Goal: Information Seeking & Learning: Check status

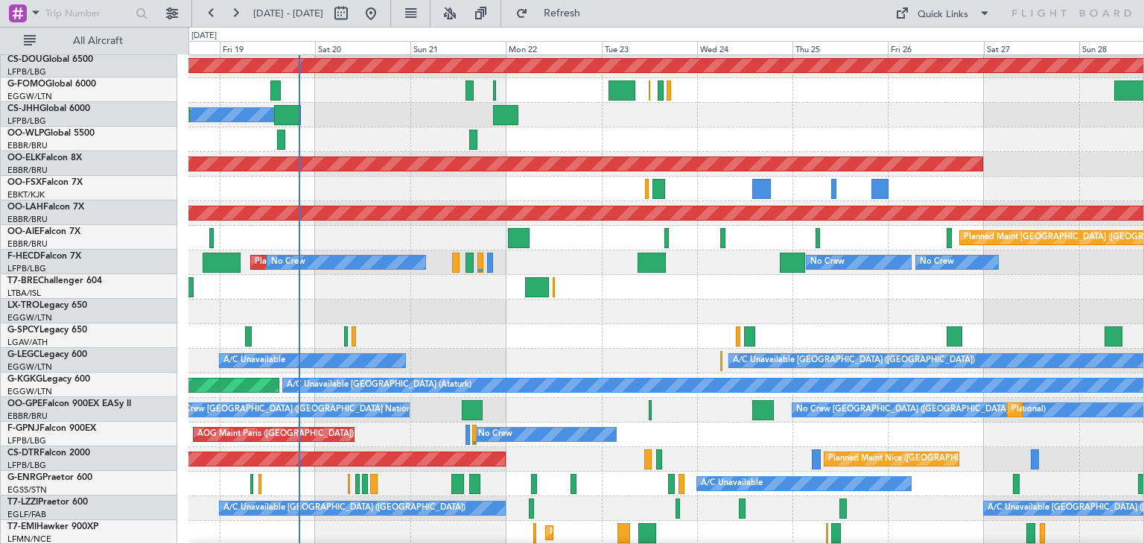
scroll to position [26, 0]
click at [519, 311] on div "Unplanned Maint [GEOGRAPHIC_DATA] ([PERSON_NAME] Intl)" at bounding box center [666, 312] width 955 height 25
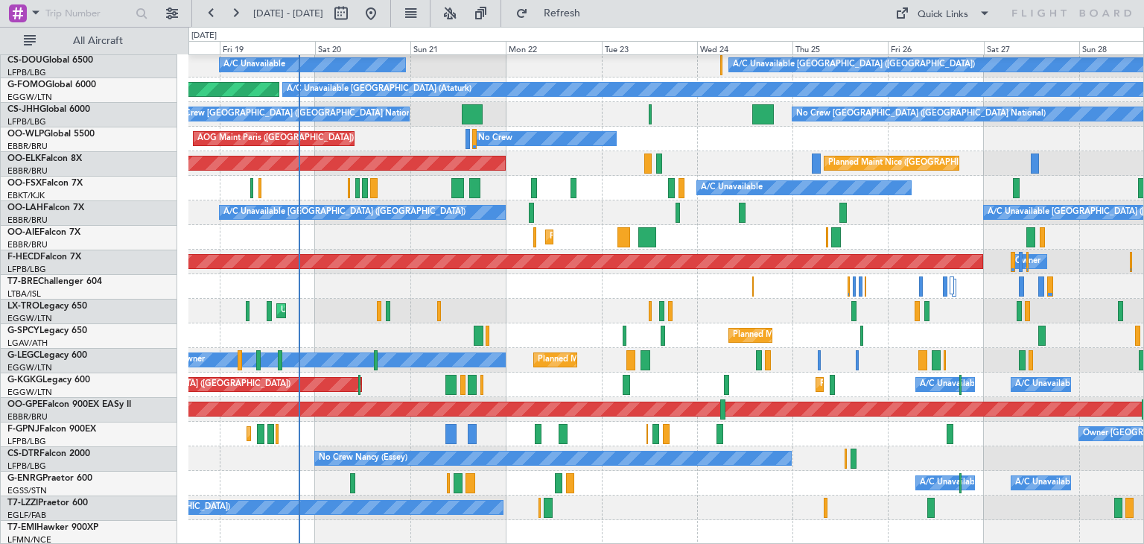
scroll to position [322, 0]
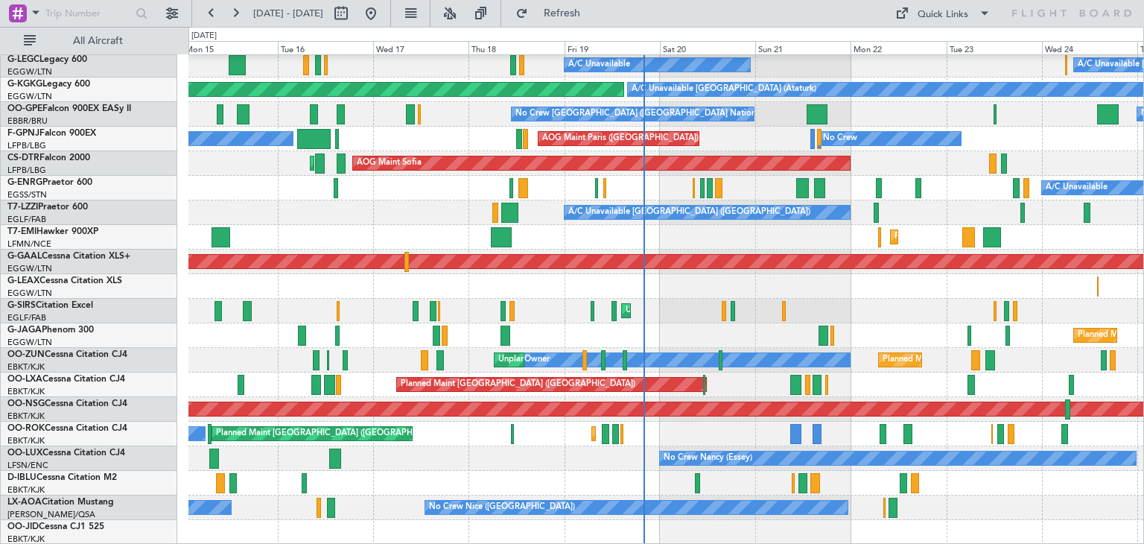
click at [671, 235] on div "A/C Unavailable [GEOGRAPHIC_DATA] ([GEOGRAPHIC_DATA]) A/C Unavailable Planned M…" at bounding box center [666, 138] width 955 height 811
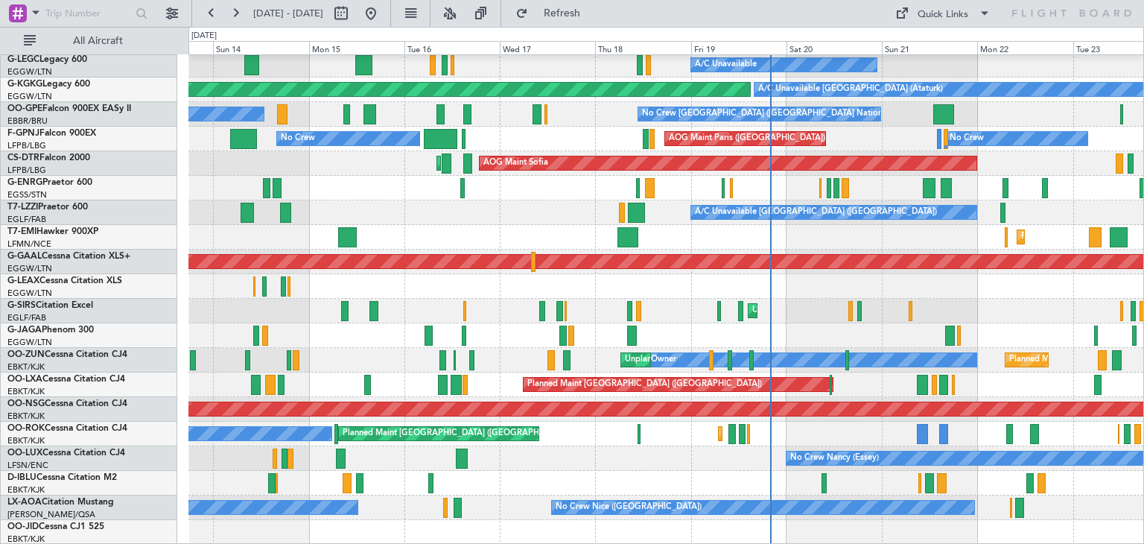
click at [596, 370] on div "A/C Unavailable Planned Maint [GEOGRAPHIC_DATA] ([GEOGRAPHIC_DATA]) A/C Unavail…" at bounding box center [666, 138] width 955 height 811
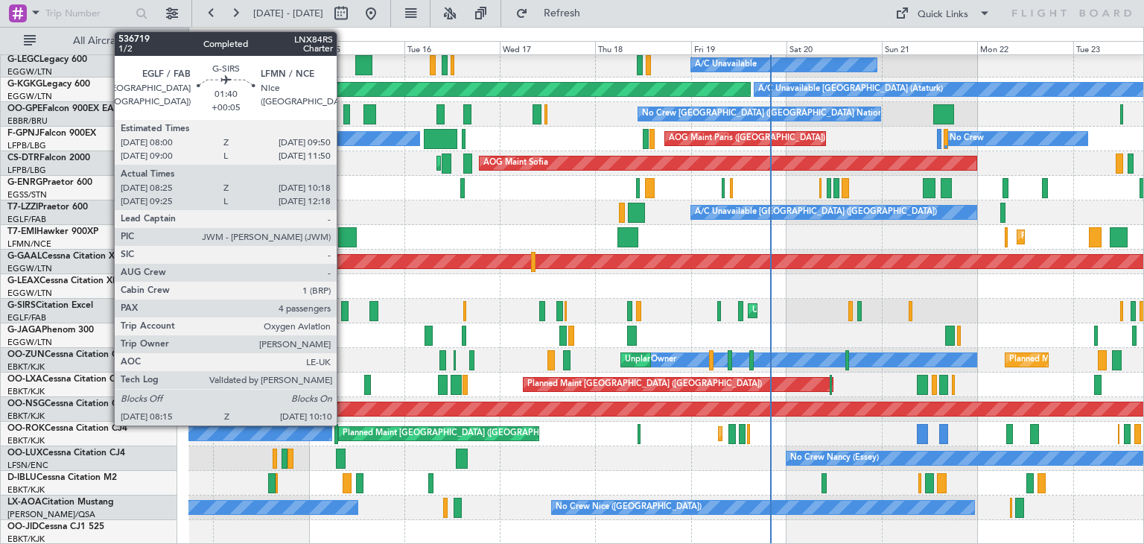
click at [343, 308] on div at bounding box center [345, 311] width 8 height 20
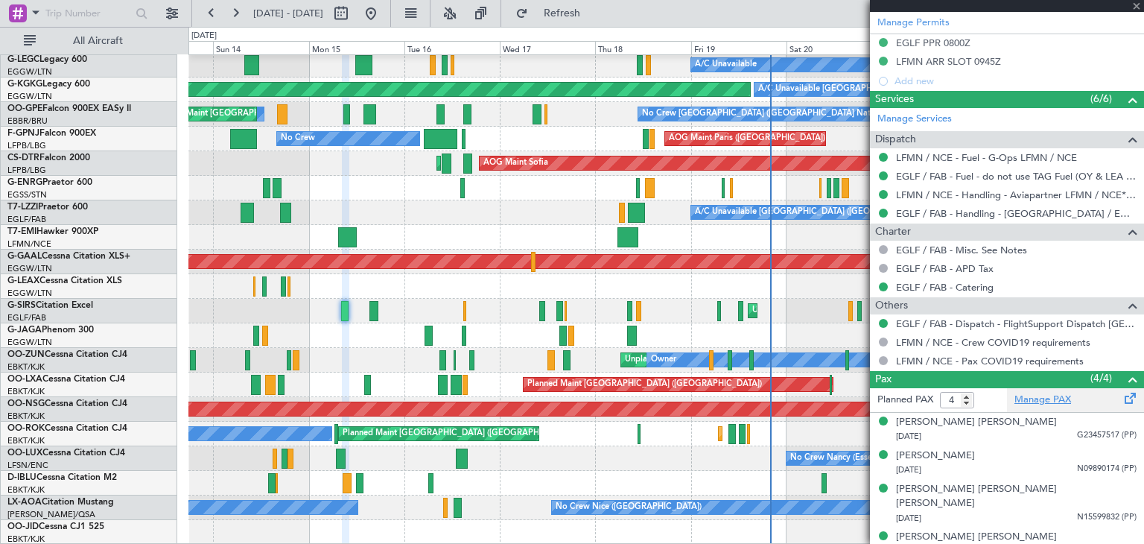
scroll to position [428, 0]
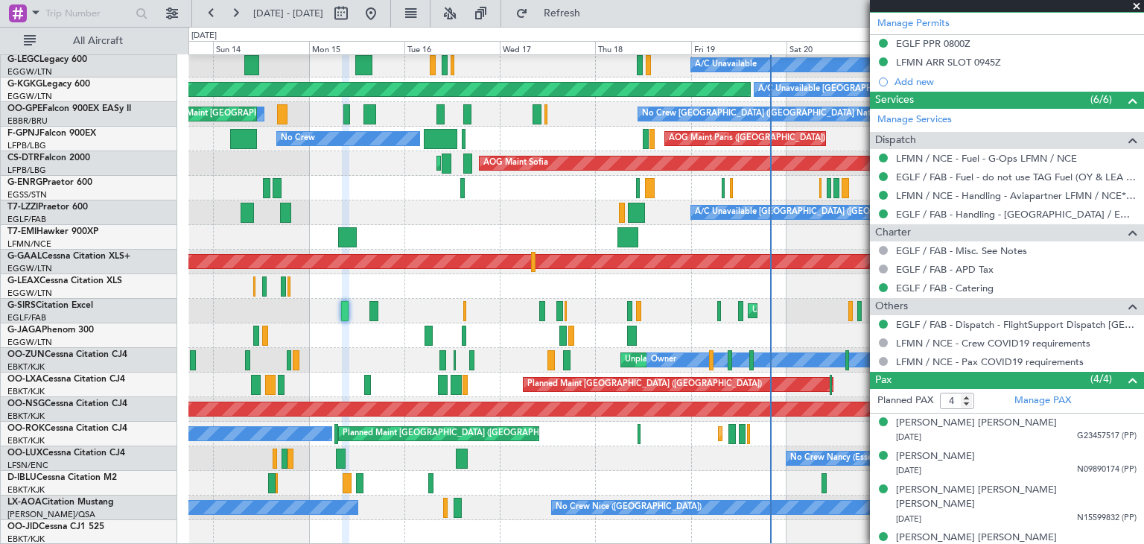
click at [1139, 4] on span at bounding box center [1137, 6] width 15 height 13
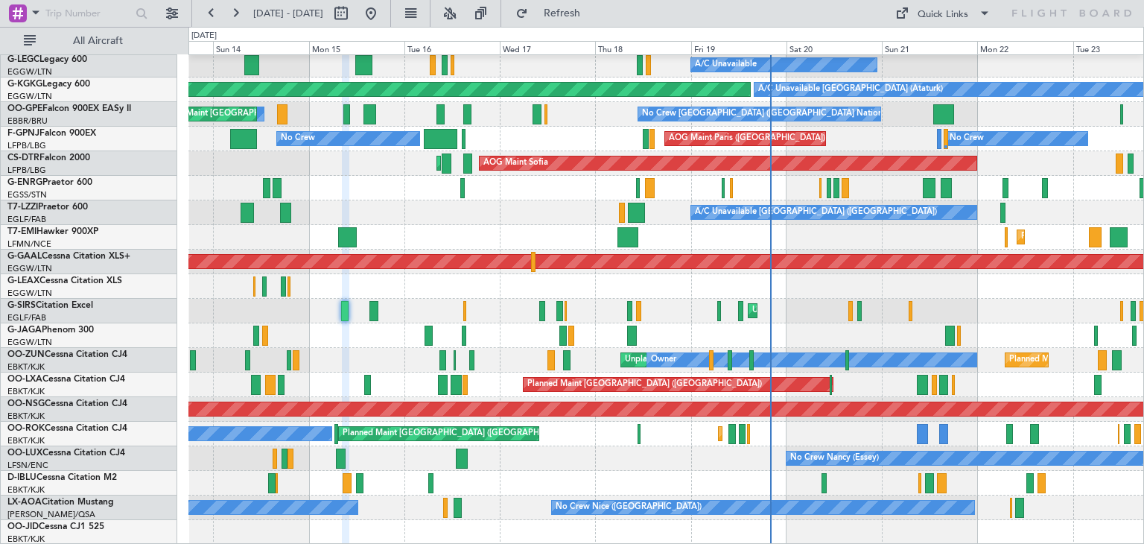
type input "0"
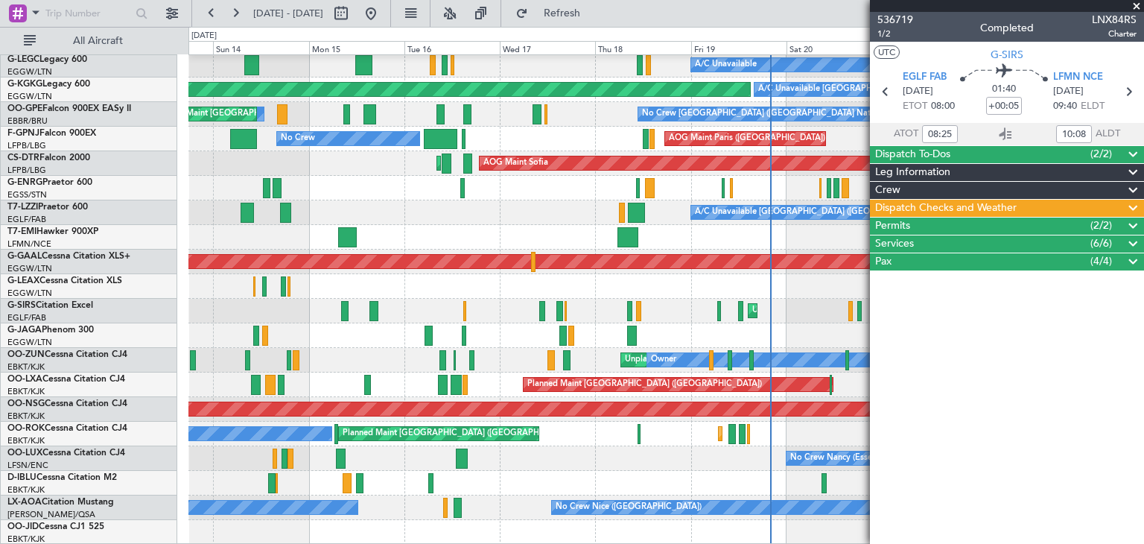
scroll to position [0, 0]
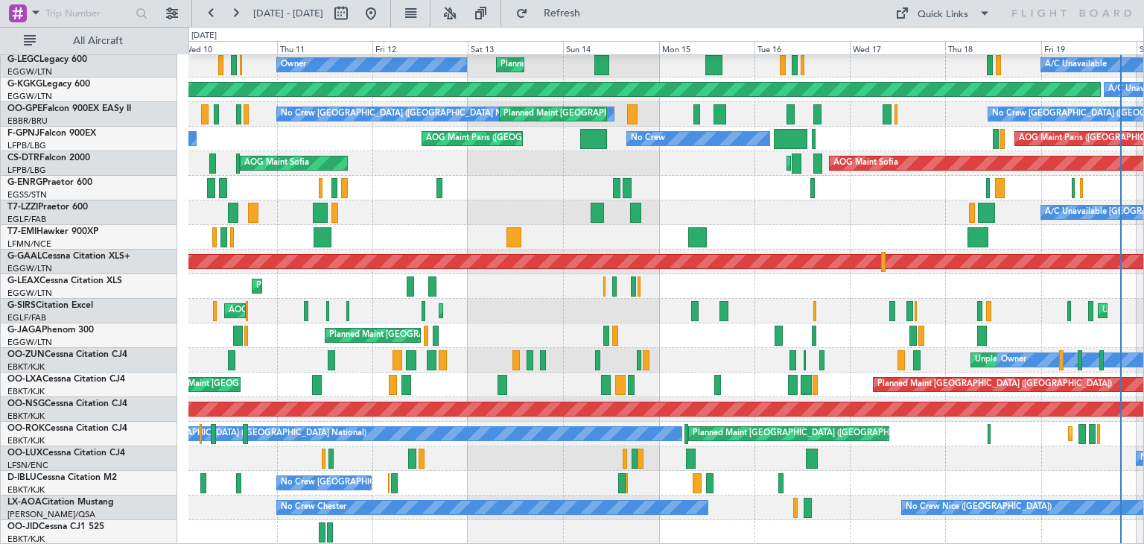
click at [791, 242] on div "Unplanned Maint [GEOGRAPHIC_DATA] ([PERSON_NAME] Intl) A/C Unavailable Planned …" at bounding box center [666, 138] width 955 height 811
click at [462, 10] on button at bounding box center [450, 13] width 24 height 24
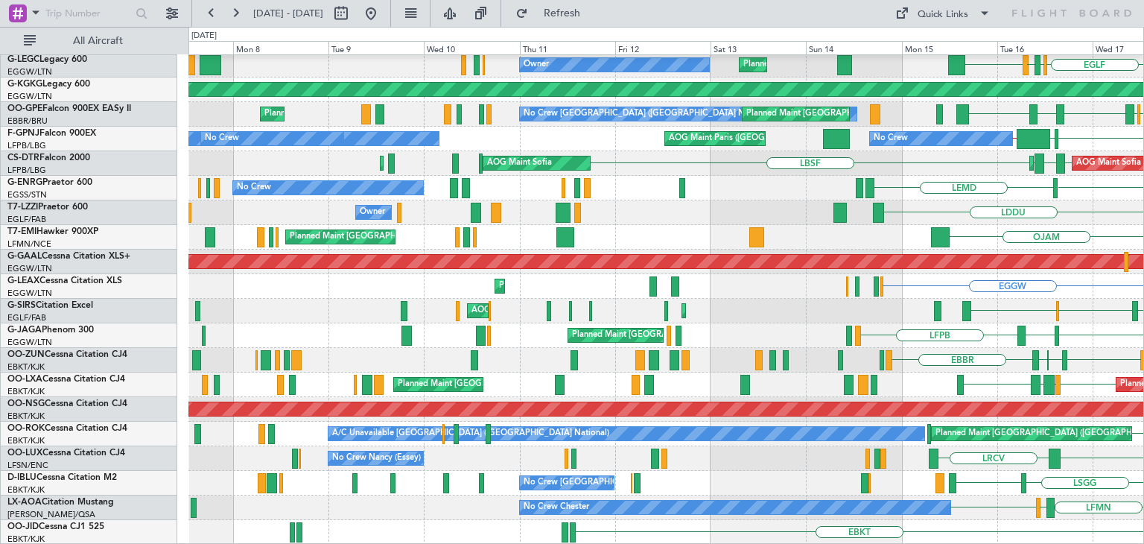
scroll to position [321, 0]
click at [555, 380] on div at bounding box center [560, 385] width 10 height 20
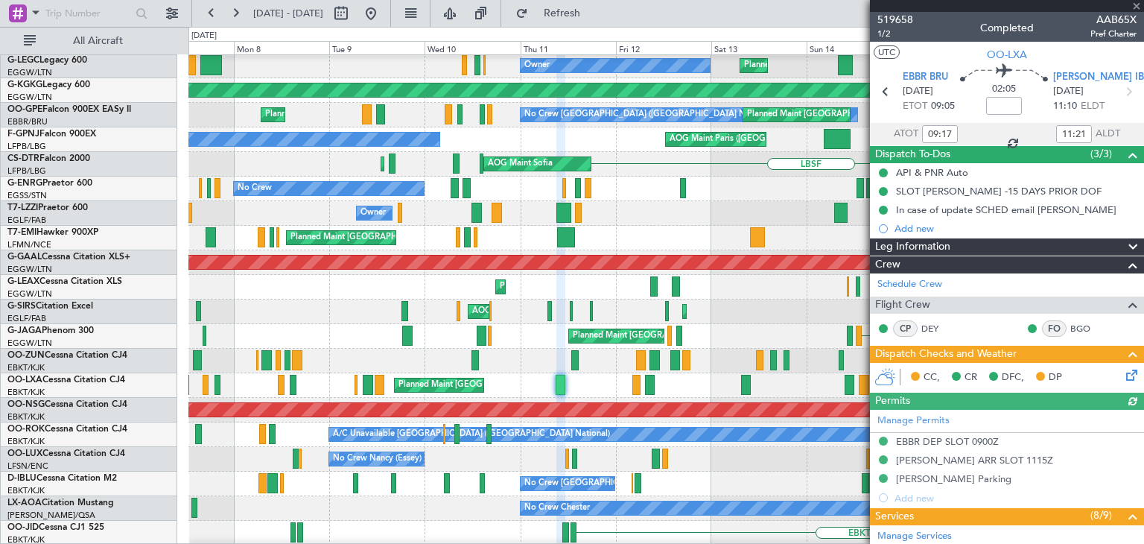
click at [1135, 5] on div at bounding box center [1007, 6] width 274 height 12
click at [1135, 4] on div at bounding box center [1007, 6] width 274 height 12
click at [1133, 4] on span at bounding box center [1137, 6] width 15 height 13
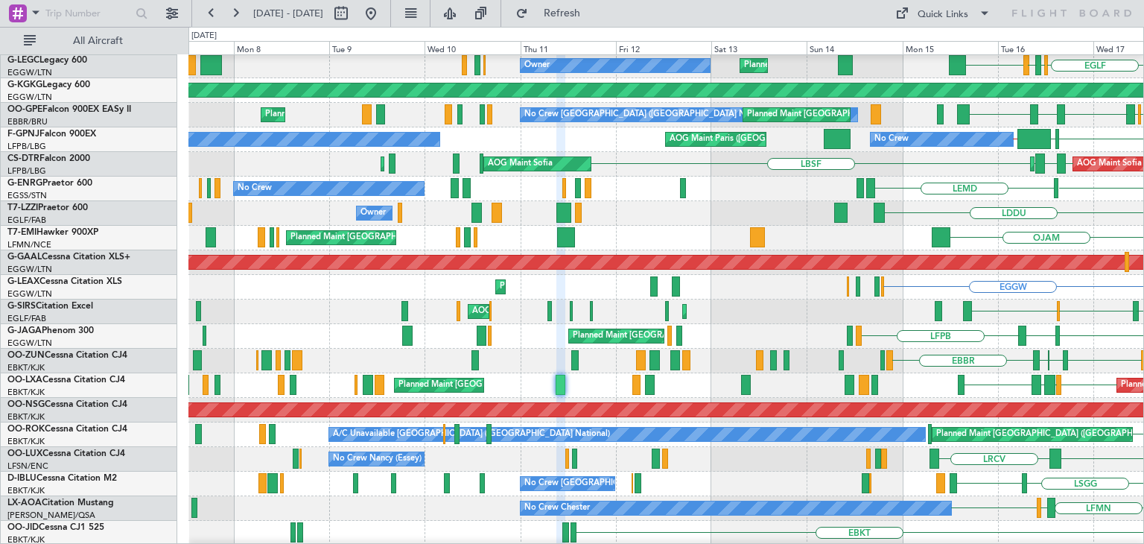
type input "0"
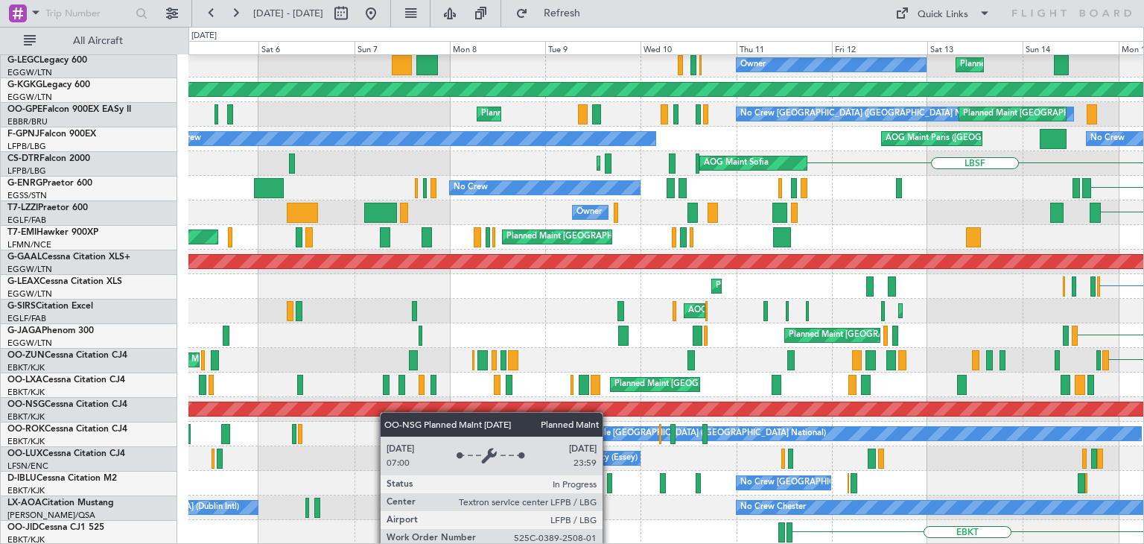
scroll to position [322, 0]
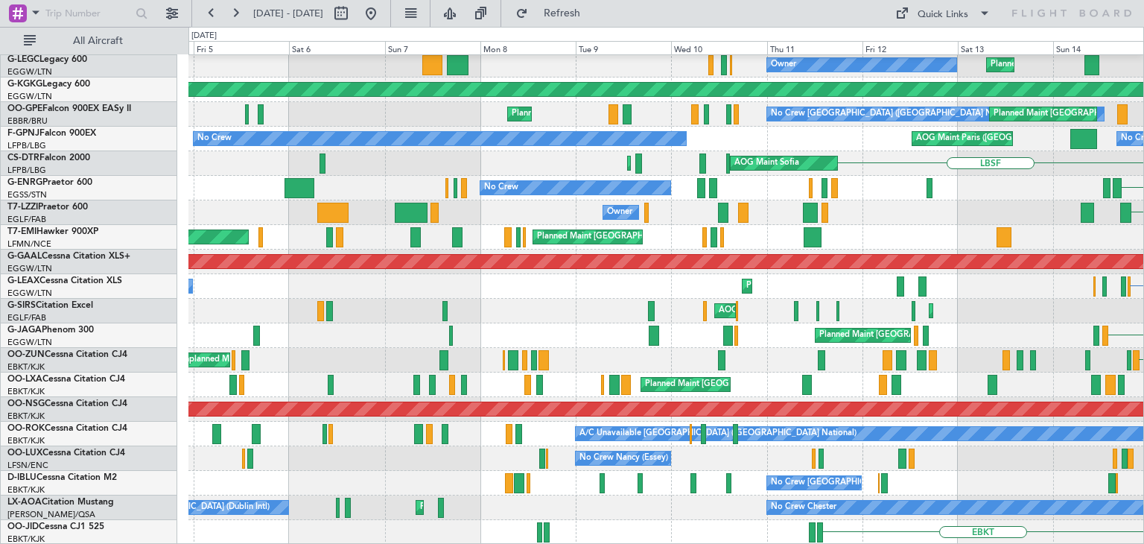
click at [457, 393] on div "HESX Unplanned Maint [GEOGRAPHIC_DATA] ([PERSON_NAME] Intl) Planned Maint [GEOG…" at bounding box center [666, 138] width 955 height 811
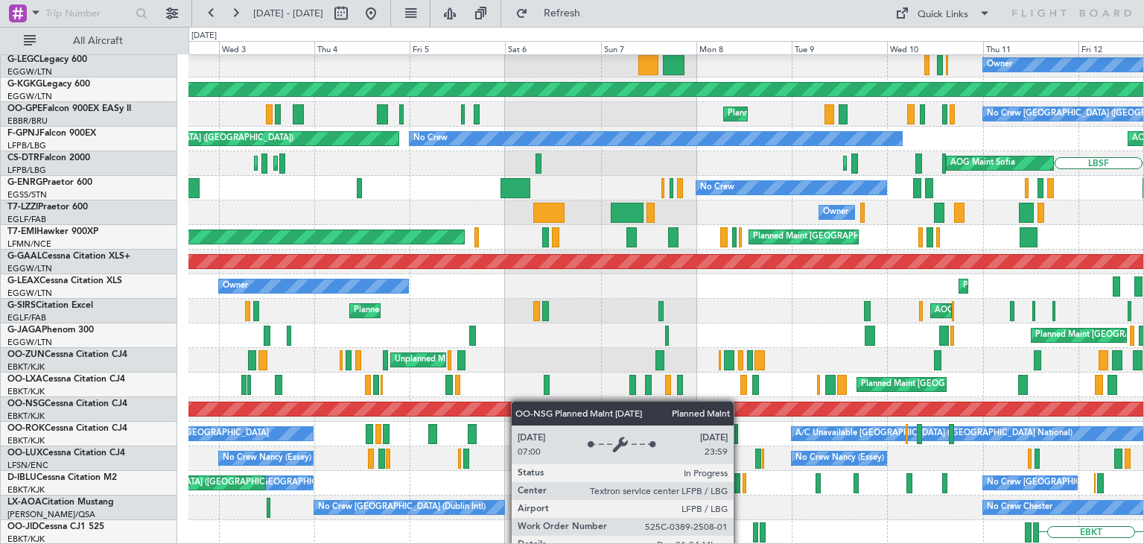
click at [522, 403] on div "Unplanned Maint [GEOGRAPHIC_DATA] ([PERSON_NAME] Intl) Cleaning [GEOGRAPHIC_DAT…" at bounding box center [666, 138] width 955 height 811
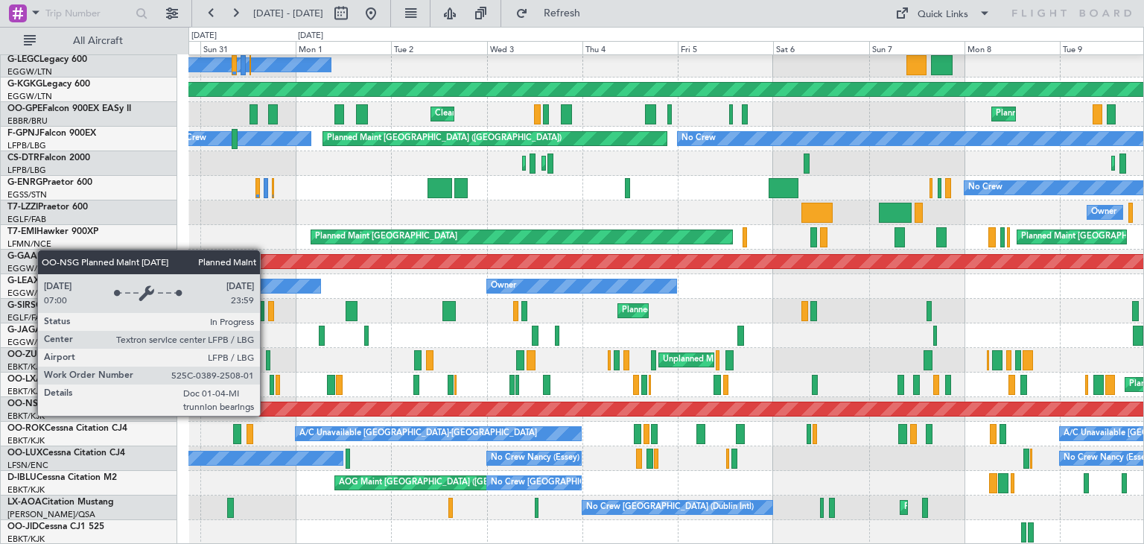
click at [535, 411] on div "Planned Maint [GEOGRAPHIC_DATA] ([GEOGRAPHIC_DATA])" at bounding box center [666, 408] width 2865 height 13
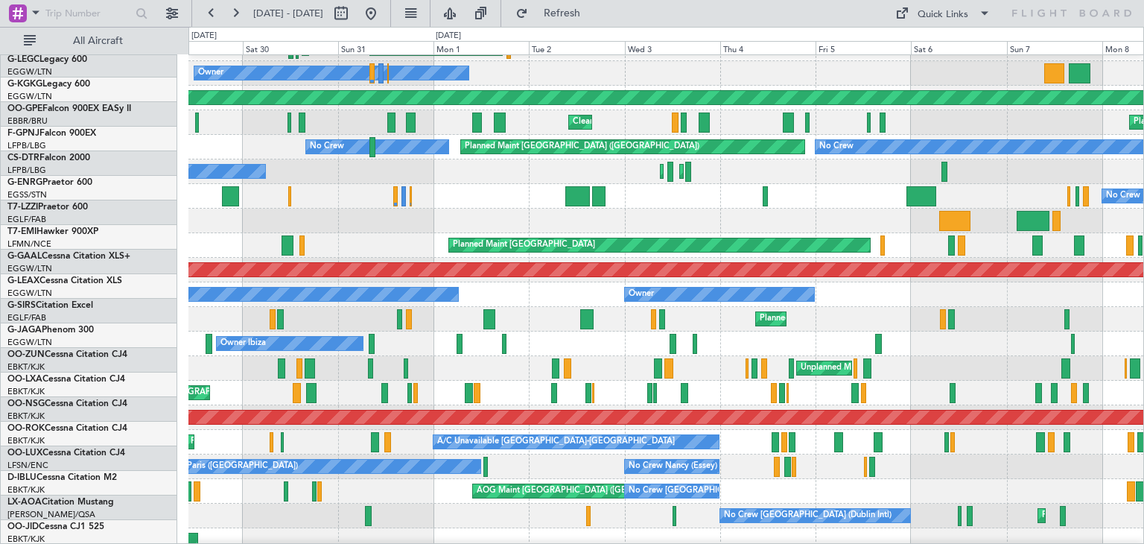
scroll to position [313, 0]
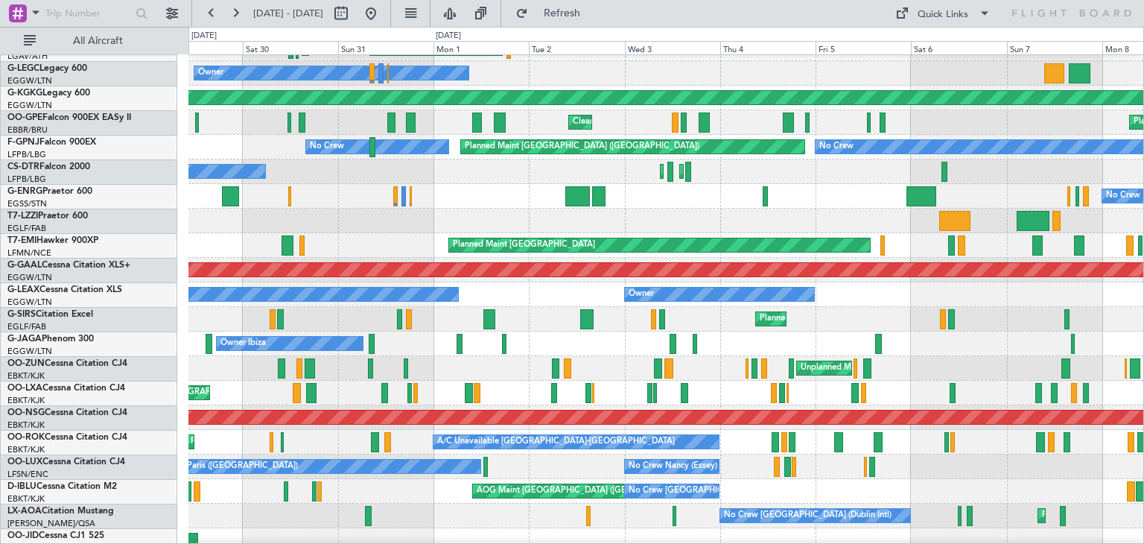
click at [464, 434] on div "A/C Unavailable [GEOGRAPHIC_DATA]-[GEOGRAPHIC_DATA] Planned Maint [GEOGRAPHIC_D…" at bounding box center [666, 442] width 955 height 25
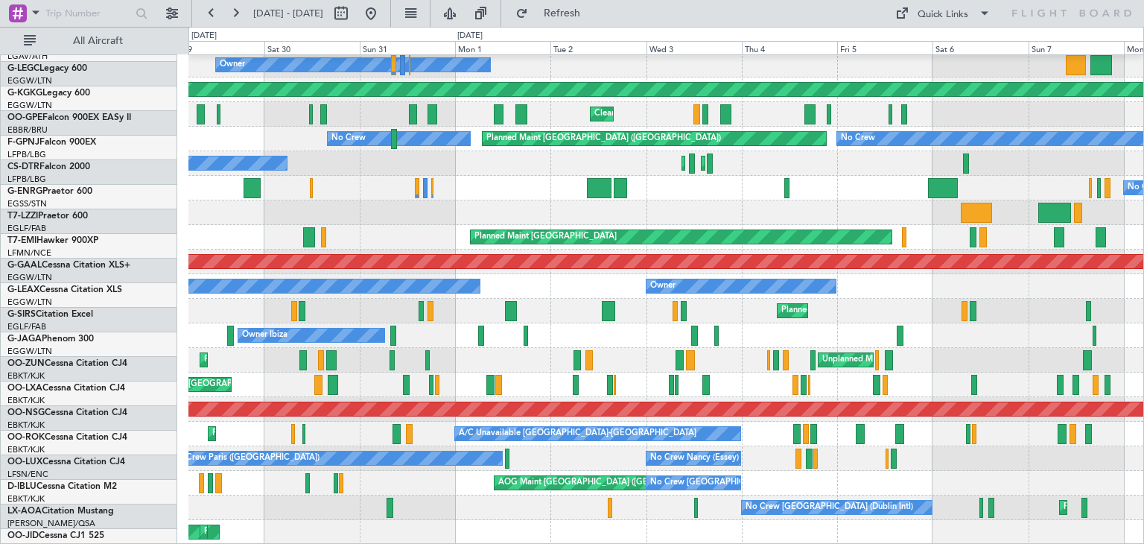
scroll to position [322, 0]
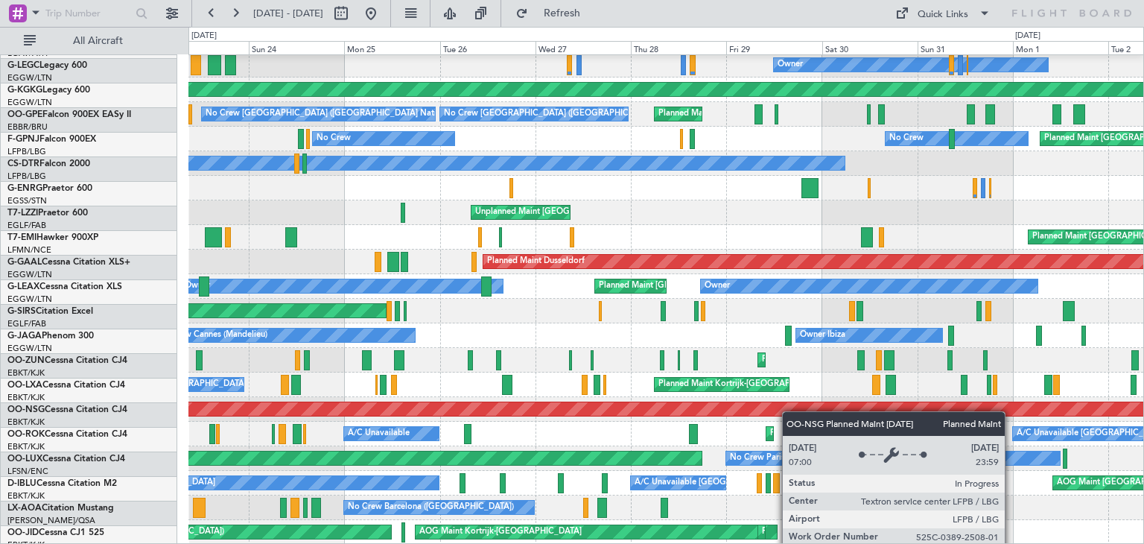
click at [861, 411] on div "Cleaning [GEOGRAPHIC_DATA] ([PERSON_NAME] Intl) Planned Maint [GEOGRAPHIC_DATA]…" at bounding box center [666, 138] width 955 height 811
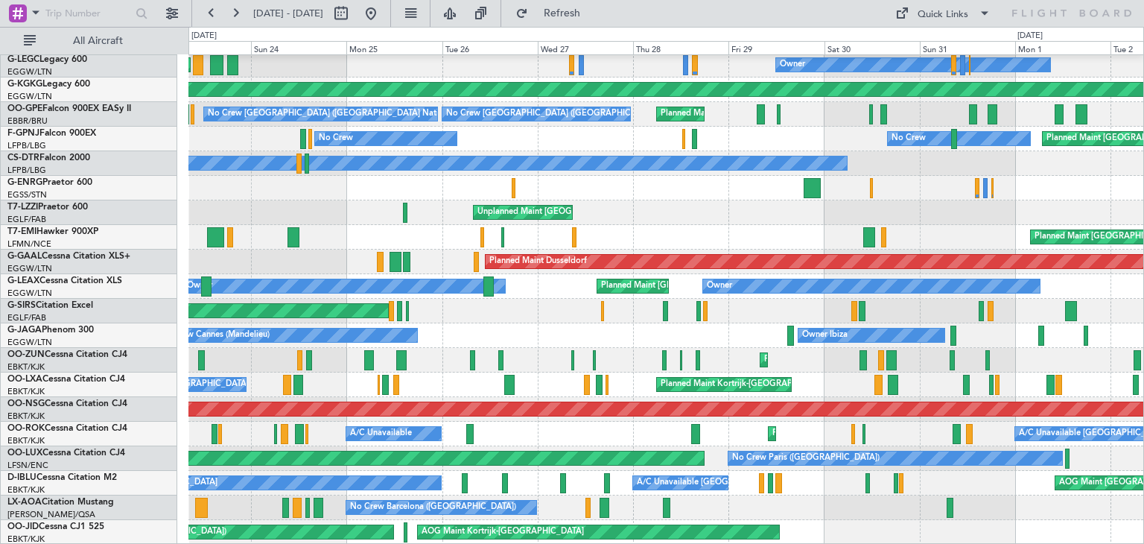
scroll to position [0, 0]
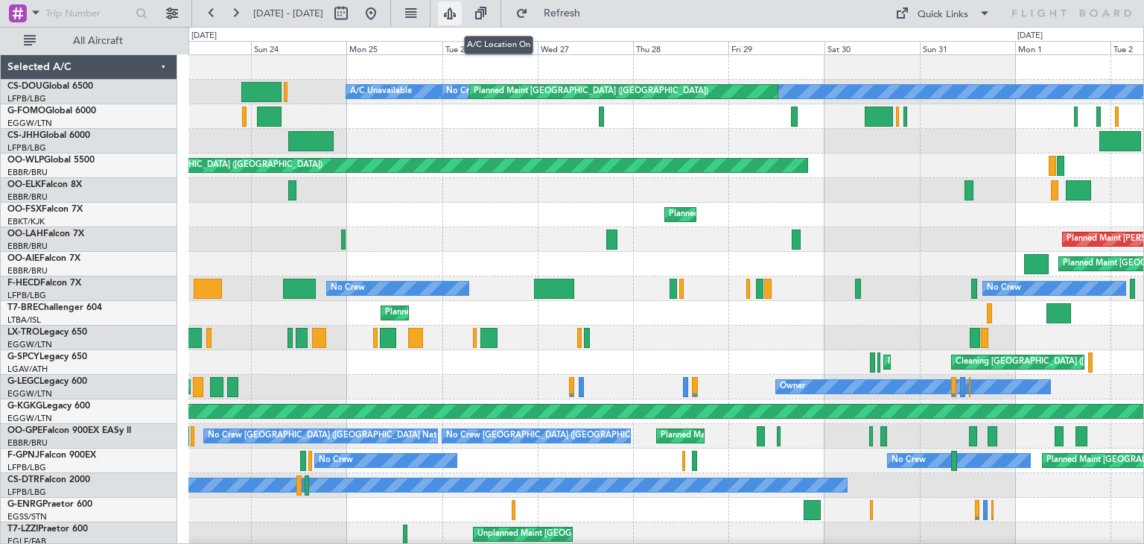
click at [462, 18] on button at bounding box center [450, 13] width 24 height 24
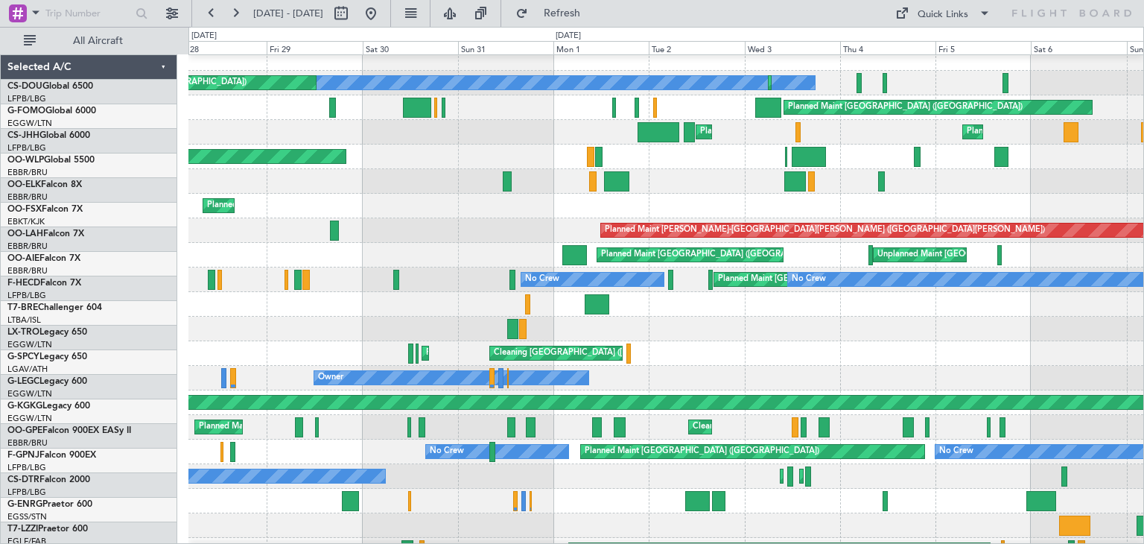
scroll to position [9, 0]
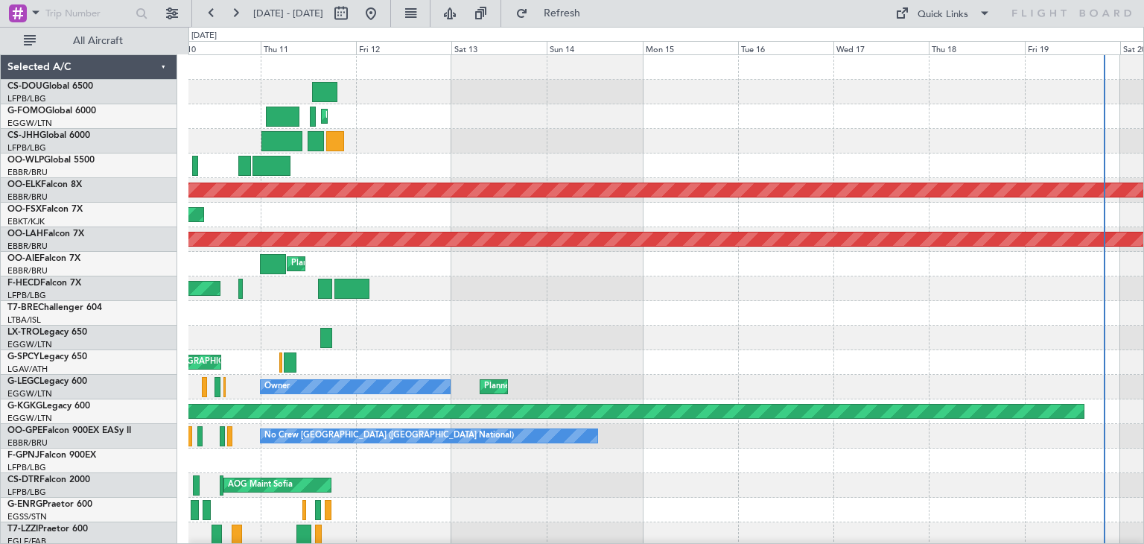
click at [0, 385] on div "Planned Maint [GEOGRAPHIC_DATA] ([GEOGRAPHIC_DATA]) Planned Maint [GEOGRAPHIC_D…" at bounding box center [572, 285] width 1144 height 517
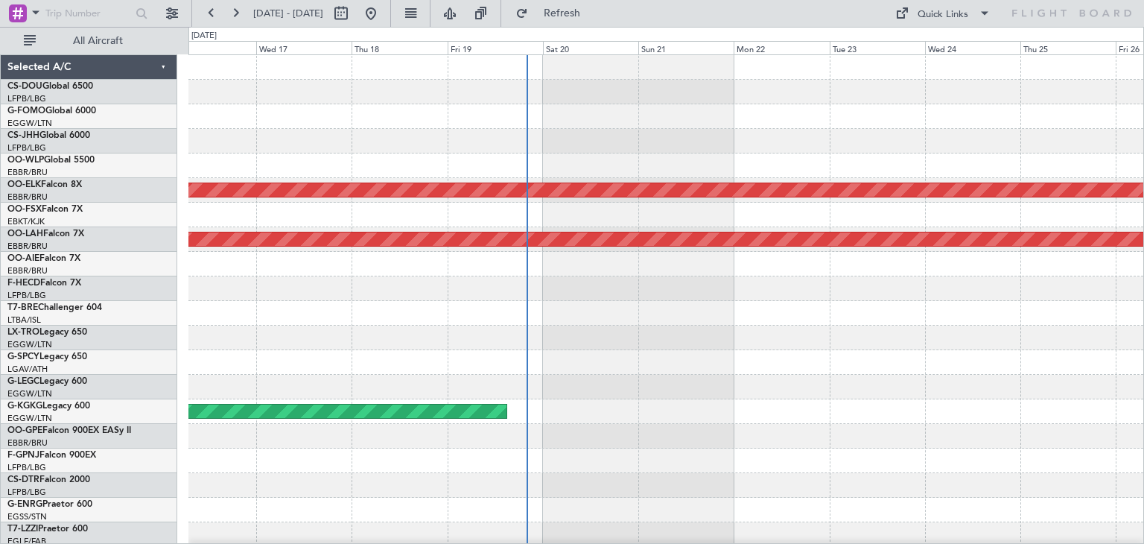
click at [98, 361] on div "Planned Maint Kortrijk-[GEOGRAPHIC_DATA] Planned [GEOGRAPHIC_DATA][PERSON_NAME]…" at bounding box center [572, 285] width 1144 height 517
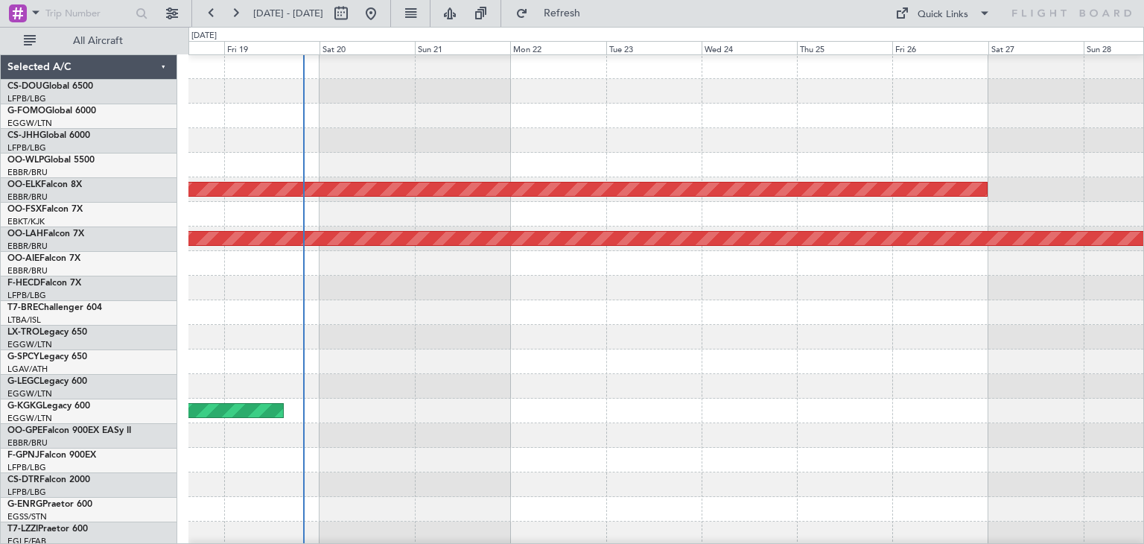
click at [553, 387] on div at bounding box center [666, 386] width 955 height 25
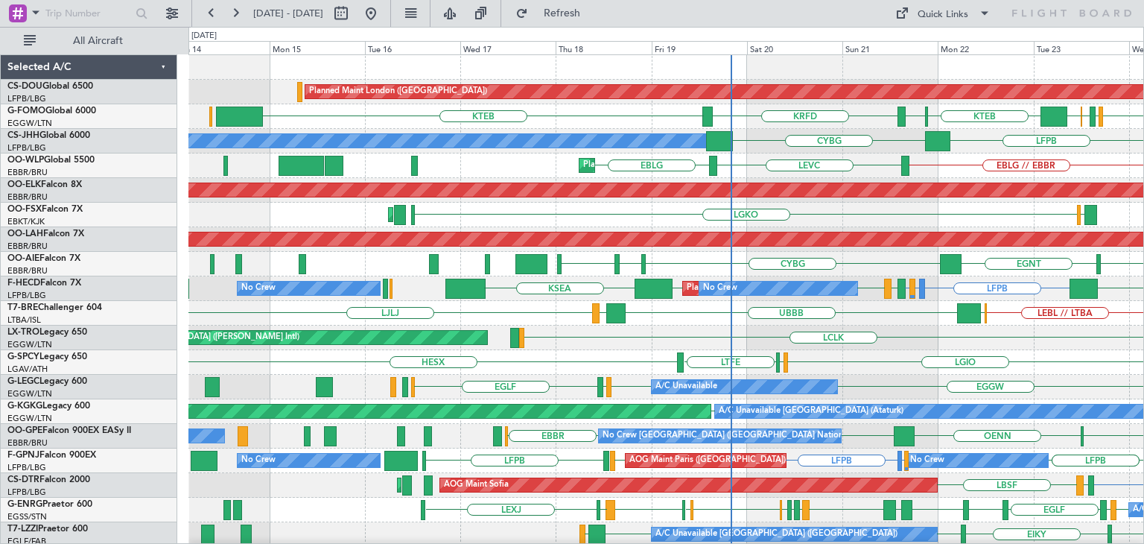
click at [1144, 347] on div "Planned Maint London ([GEOGRAPHIC_DATA]) Planned Maint [GEOGRAPHIC_DATA] ([GEOG…" at bounding box center [572, 285] width 1144 height 517
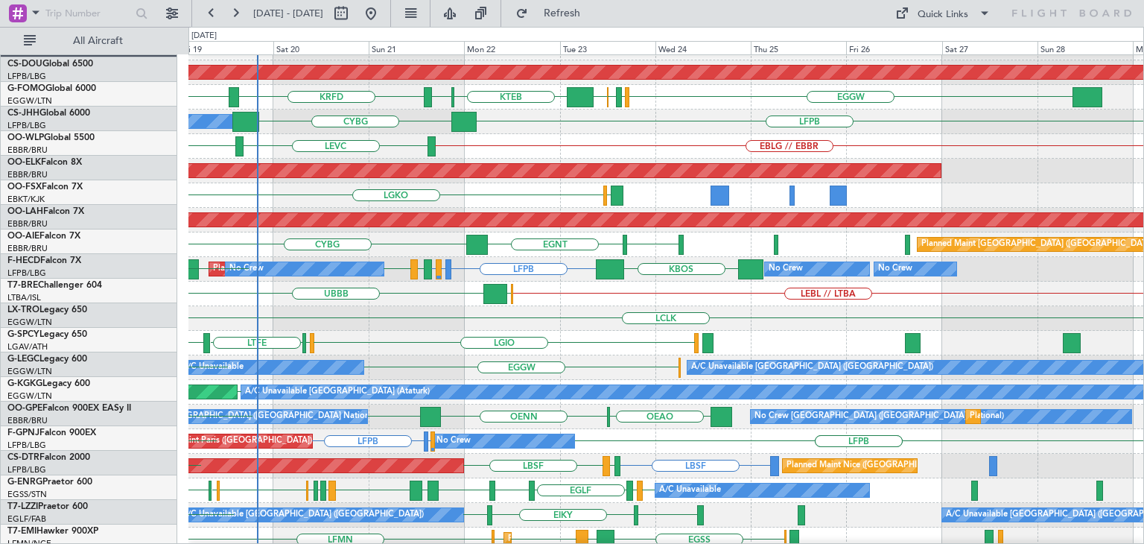
scroll to position [34, 0]
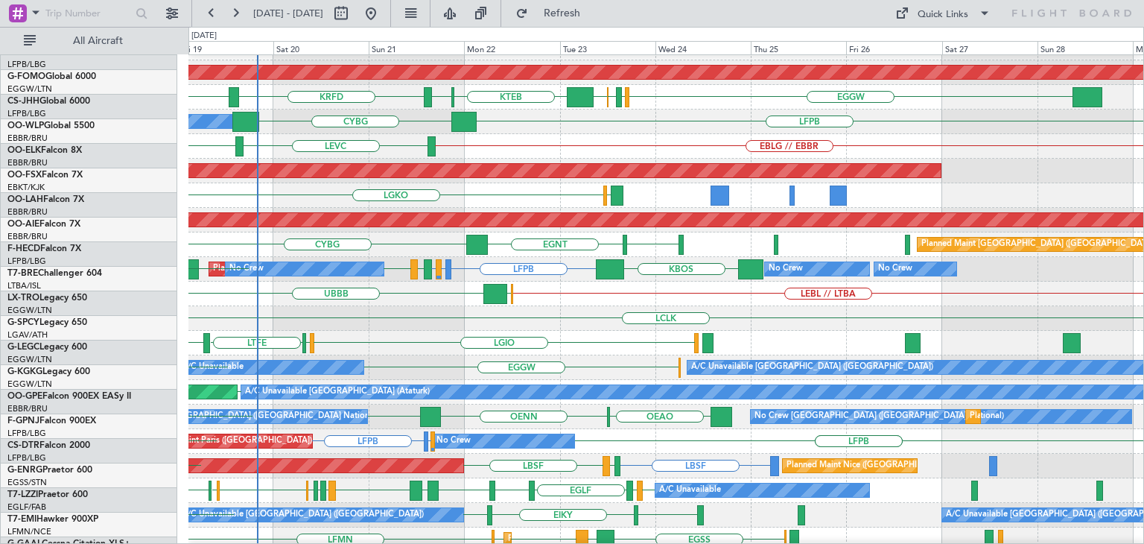
click at [1143, 426] on div "Planned Maint London ([GEOGRAPHIC_DATA]) EGGW [DEMOGRAPHIC_DATA] KRFD KTEB EGPD…" at bounding box center [666, 441] width 955 height 811
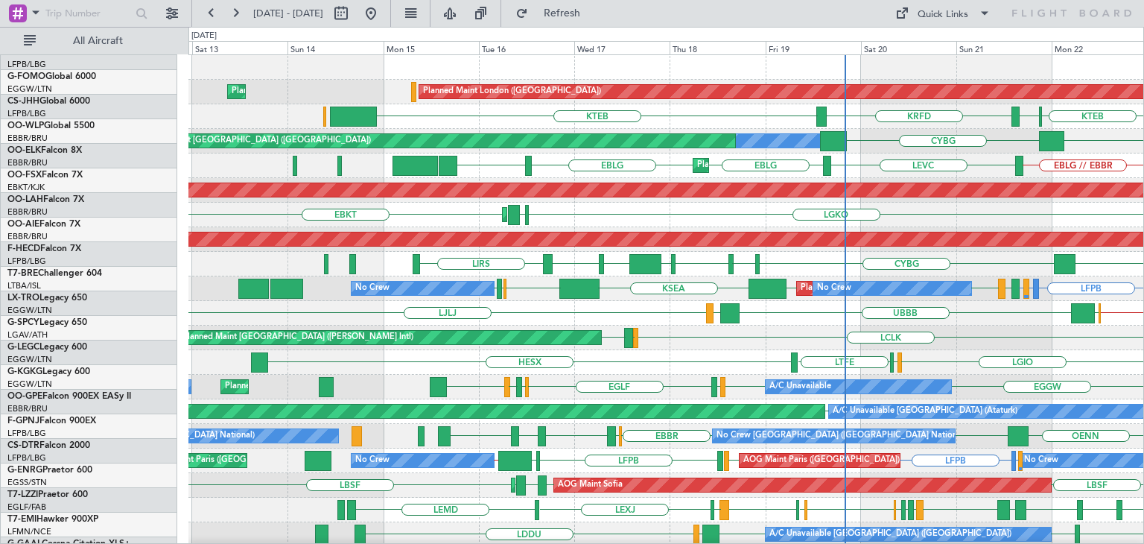
scroll to position [0, 0]
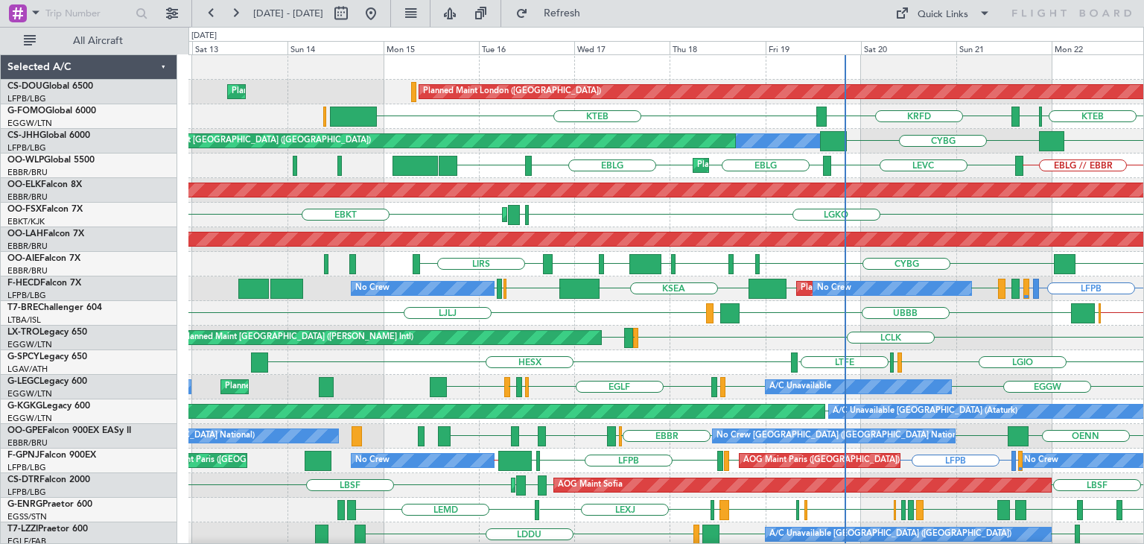
click at [1144, 373] on div "Planned Maint London ([GEOGRAPHIC_DATA]) Planned Maint [GEOGRAPHIC_DATA] ([GEOG…" at bounding box center [572, 285] width 1144 height 517
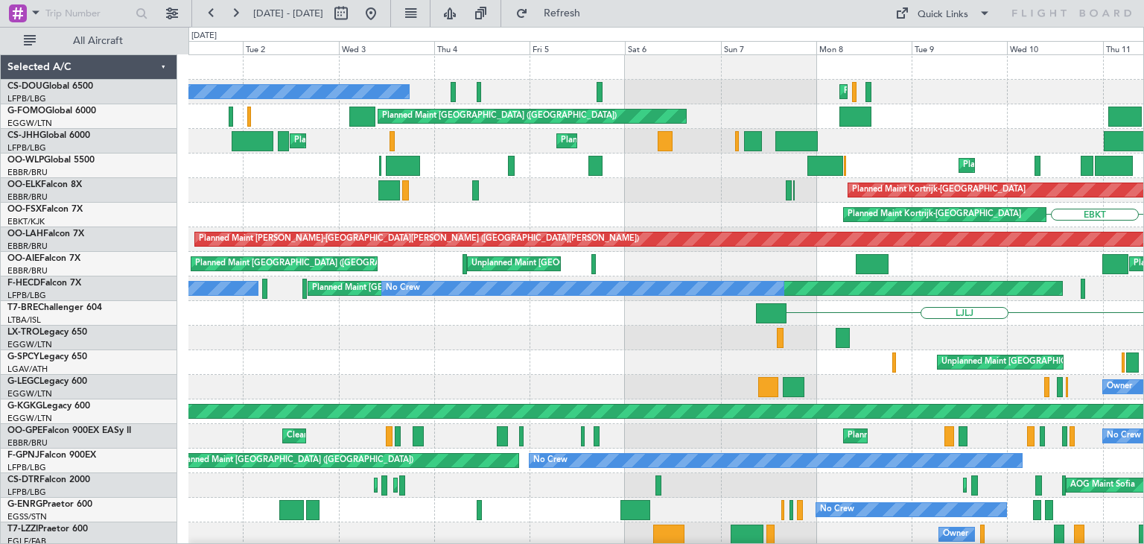
click at [1071, 370] on div "Planned Maint [GEOGRAPHIC_DATA] ([GEOGRAPHIC_DATA]) Planned Maint [GEOGRAPHIC_D…" at bounding box center [666, 460] width 955 height 811
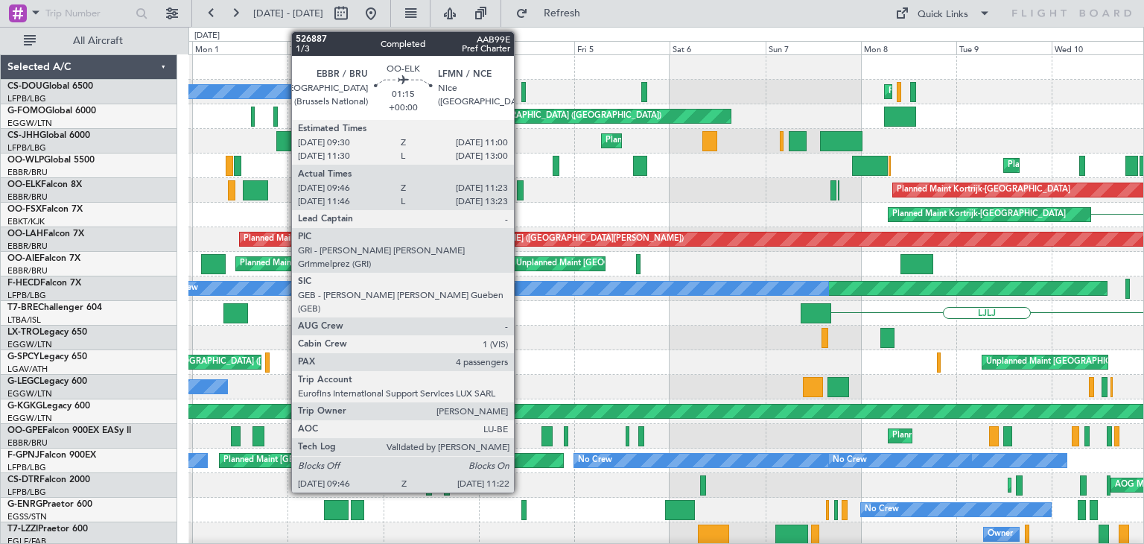
click at [521, 191] on div at bounding box center [520, 190] width 7 height 20
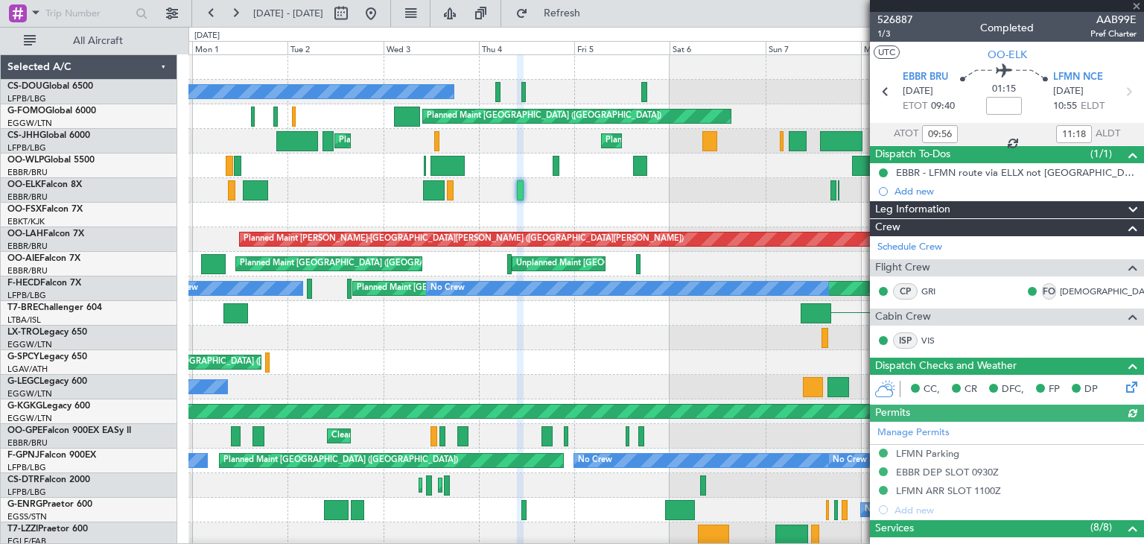
scroll to position [409, 0]
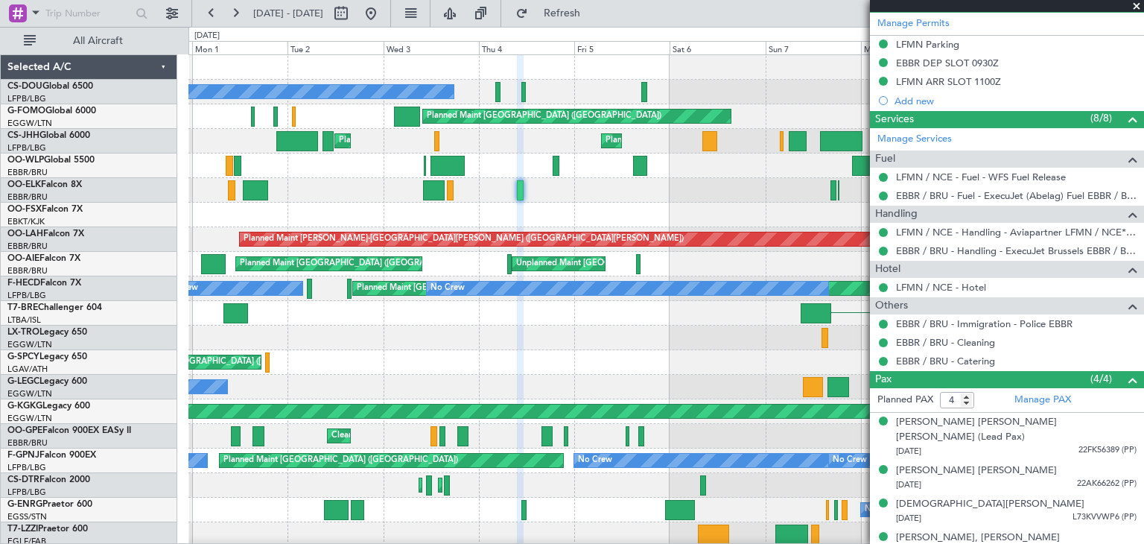
click at [1137, 7] on span at bounding box center [1137, 6] width 15 height 13
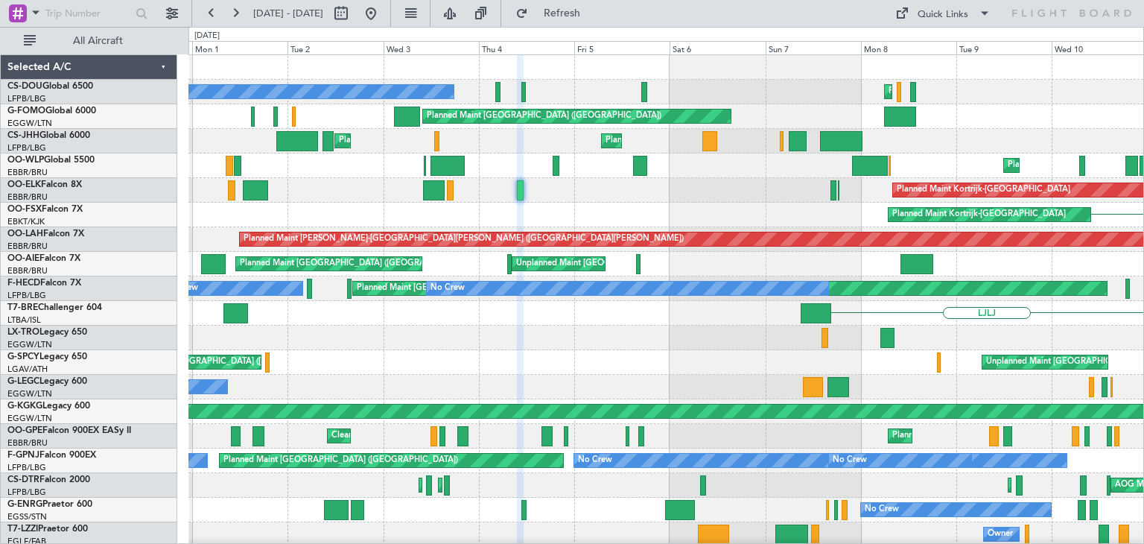
type input "0"
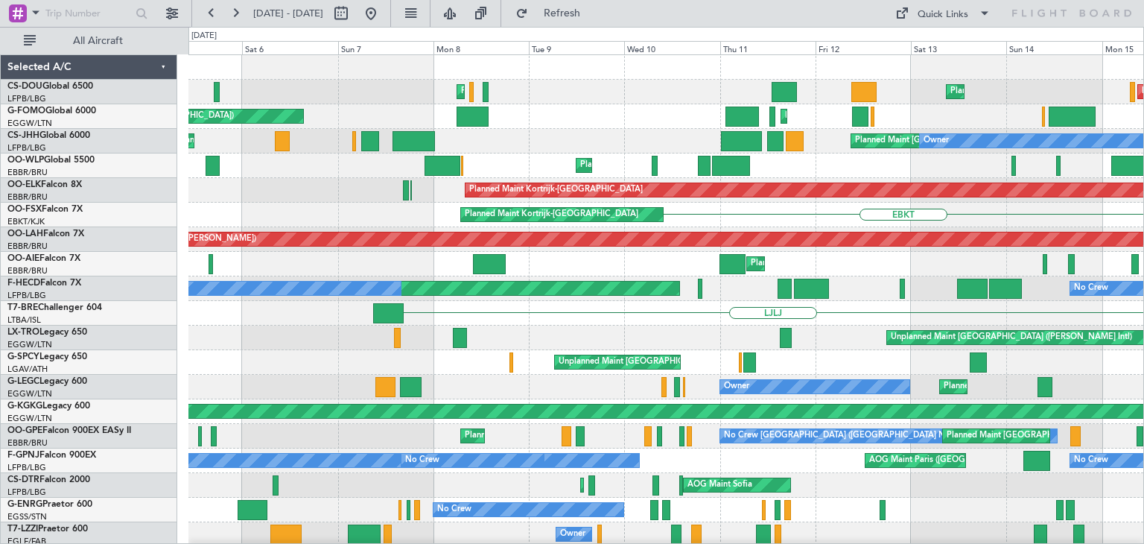
click at [259, 336] on div "Unplanned Maint [GEOGRAPHIC_DATA] ([PERSON_NAME] Intl)" at bounding box center [666, 338] width 955 height 25
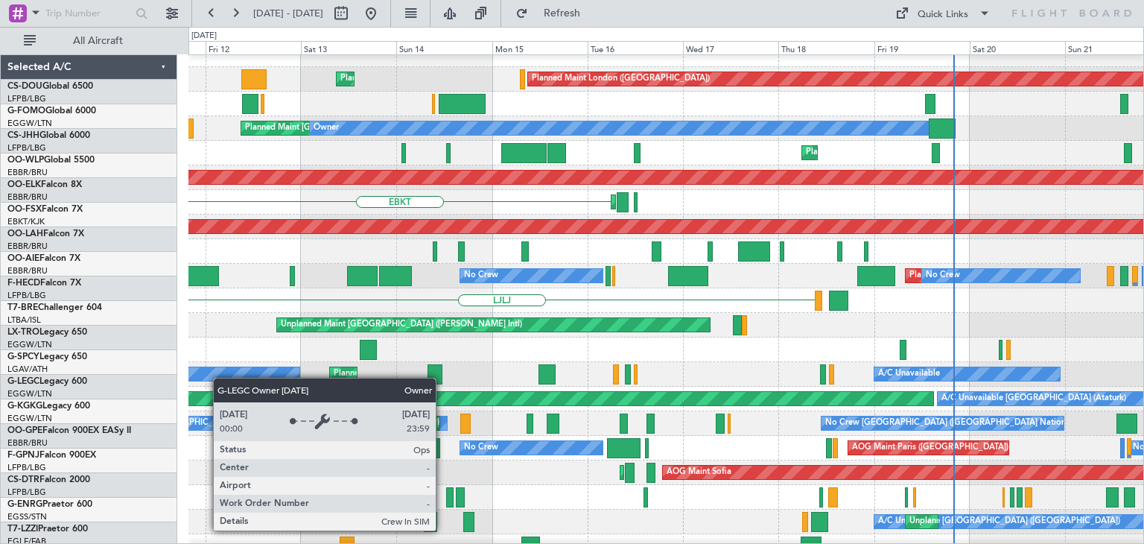
click at [221, 378] on div "Owner" at bounding box center [205, 373] width 190 height 13
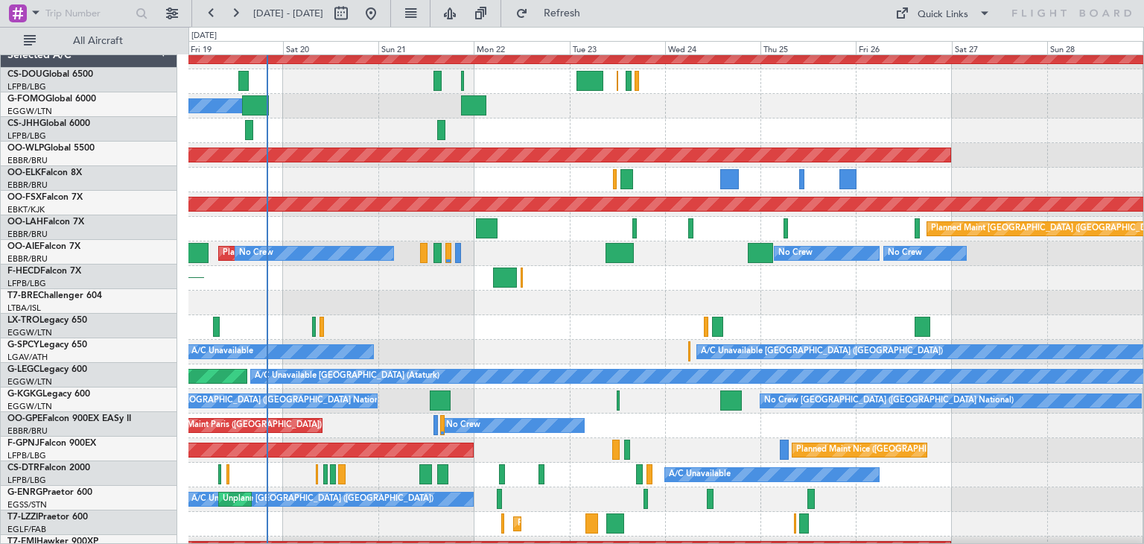
click at [134, 362] on div "Planned Maint London ([GEOGRAPHIC_DATA]) Owner Planned Maint [GEOGRAPHIC_DATA] …" at bounding box center [572, 285] width 1144 height 517
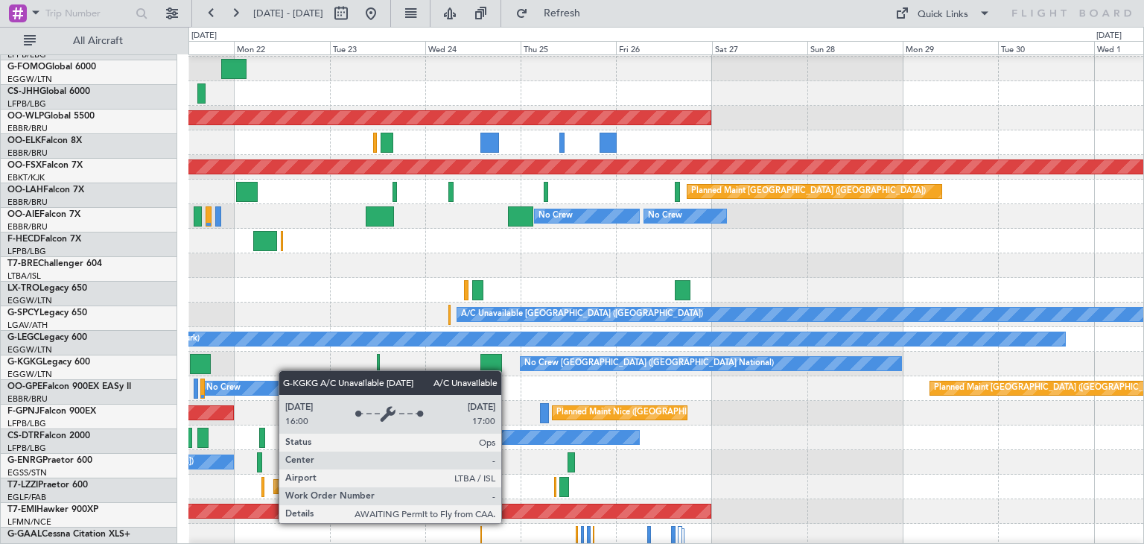
scroll to position [72, 0]
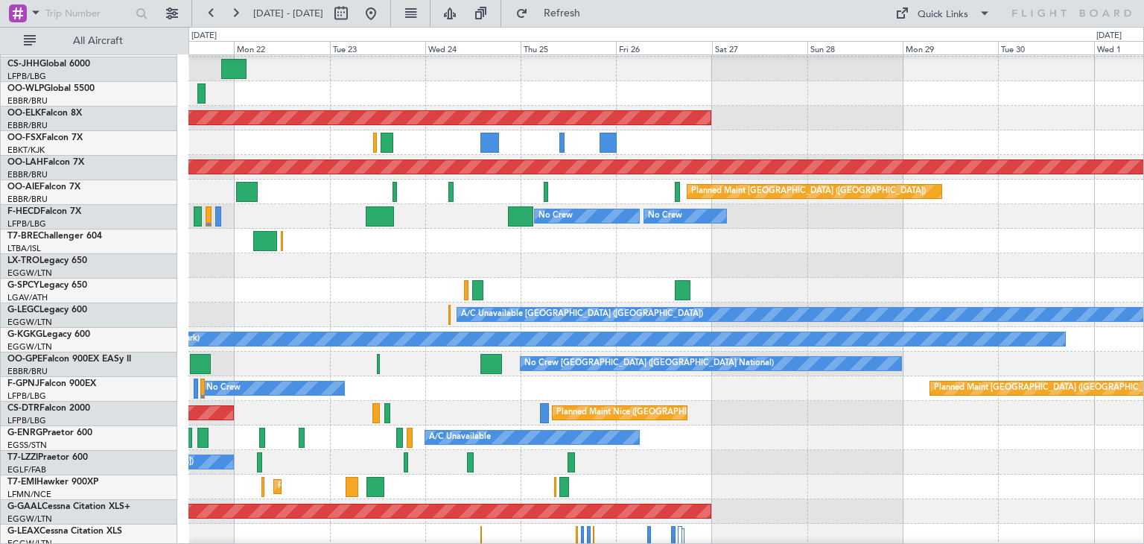
click at [568, 349] on div "A/C Unavailable [GEOGRAPHIC_DATA] (Ataturk) AOG Maint [GEOGRAPHIC_DATA] ([GEOGR…" at bounding box center [666, 339] width 955 height 25
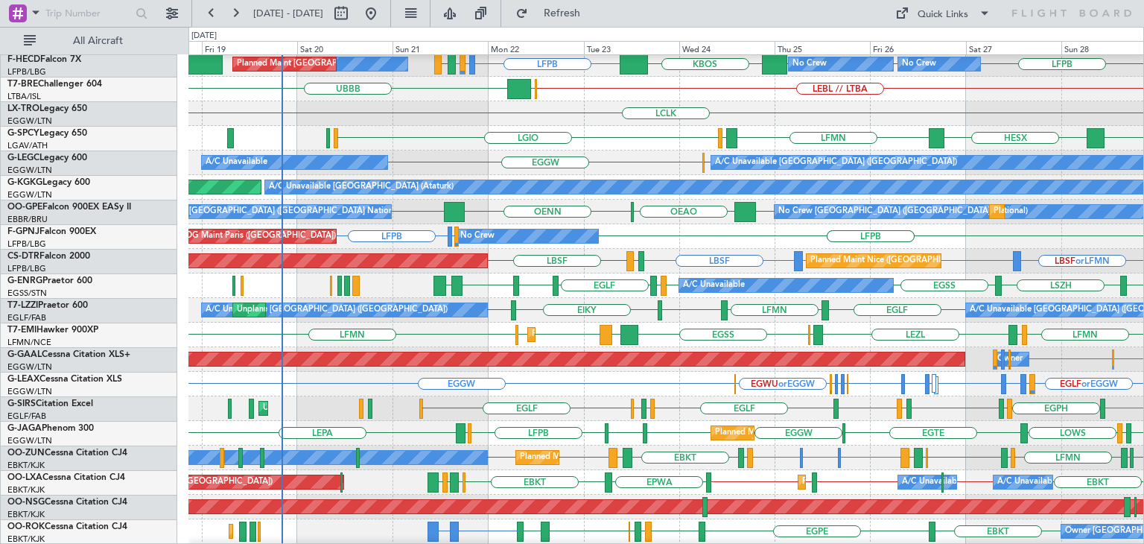
scroll to position [232, 0]
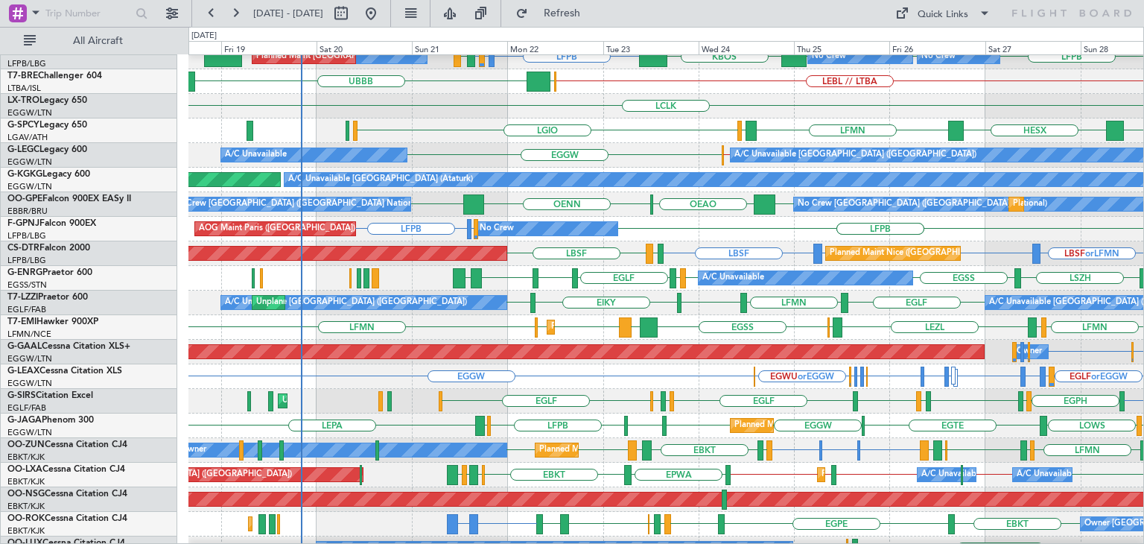
click at [760, 398] on div "EGLF [GEOGRAPHIC_DATA] EGPH EGBP EGPH [GEOGRAPHIC_DATA] EGPD EGGP EGPH EGBP Unp…" at bounding box center [666, 401] width 955 height 25
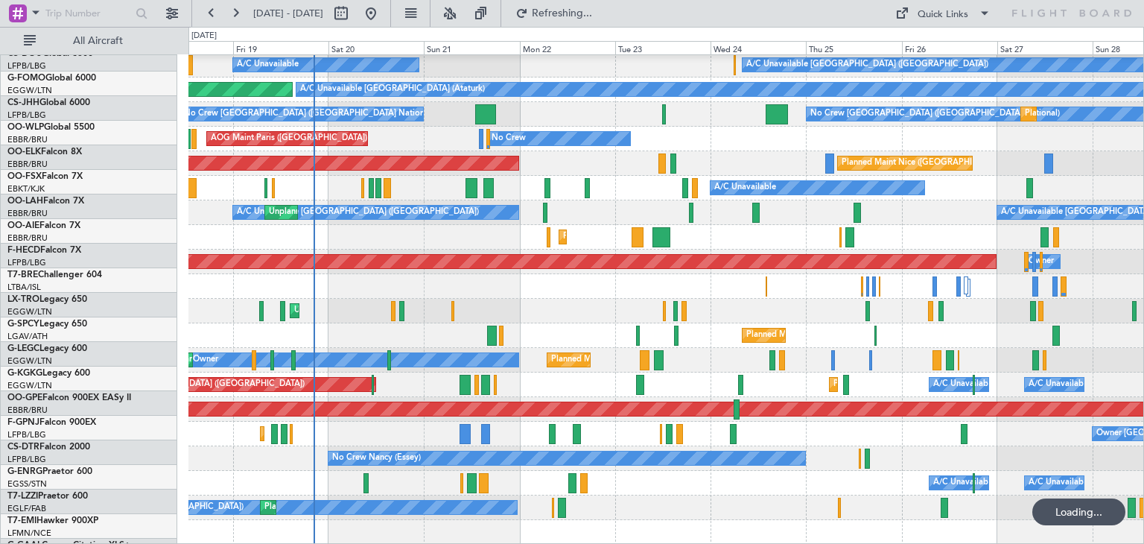
scroll to position [322, 0]
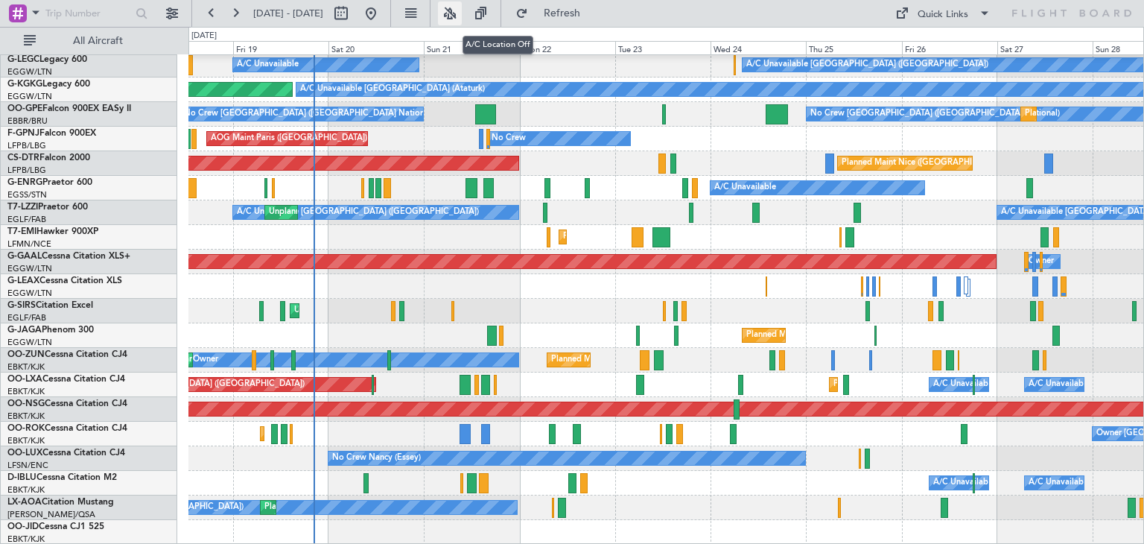
click at [462, 11] on button at bounding box center [450, 13] width 24 height 24
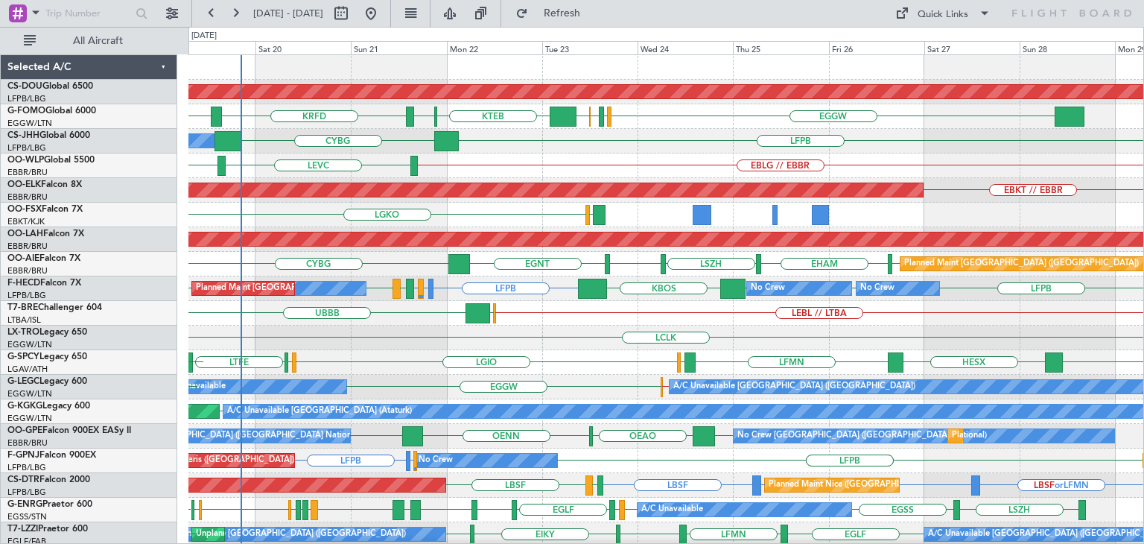
scroll to position [0, 0]
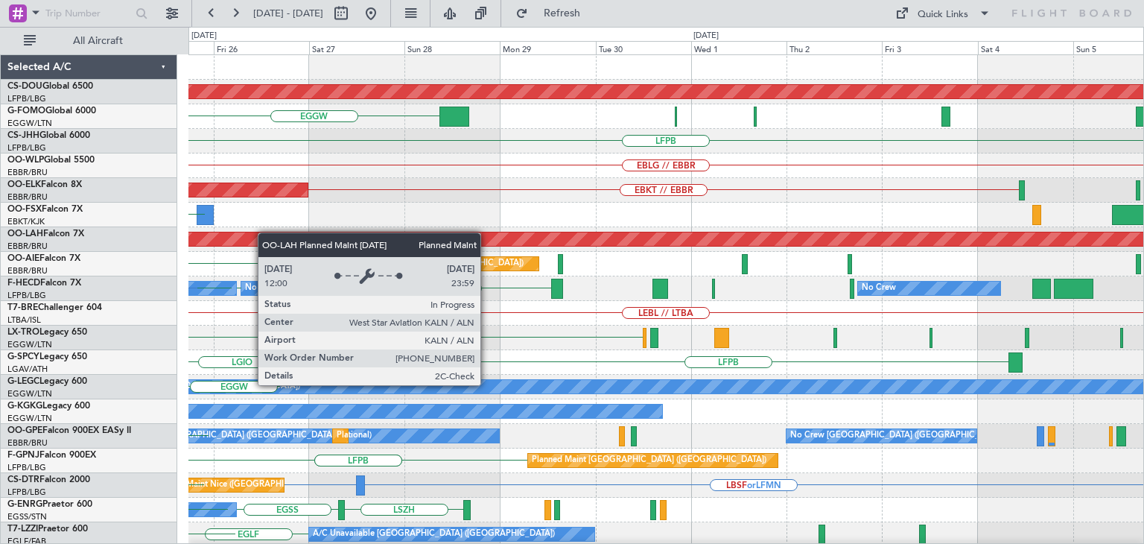
click at [258, 233] on div "Planned Maint London (Biggin Hill) EGGW EGPD EGWU EGGW LFPB EBLG // EBBR EBKT /…" at bounding box center [666, 460] width 955 height 811
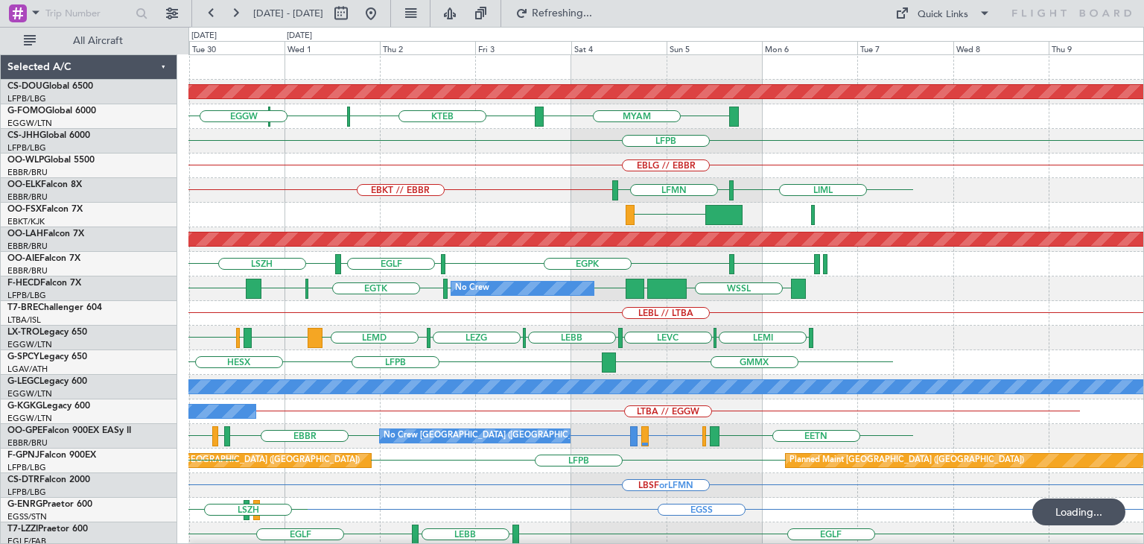
click at [449, 220] on div "Planned Maint London (Biggin Hill) KTEB KPHL KTEB MYAM EGGW LFPB EBLG // EBBR E…" at bounding box center [666, 460] width 955 height 811
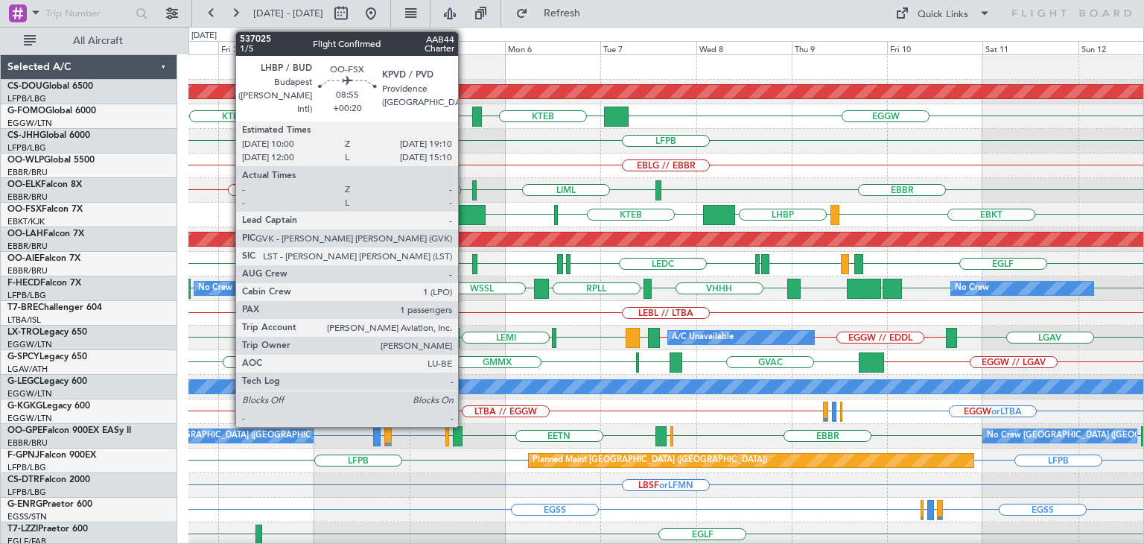
click at [465, 215] on div at bounding box center [467, 215] width 37 height 20
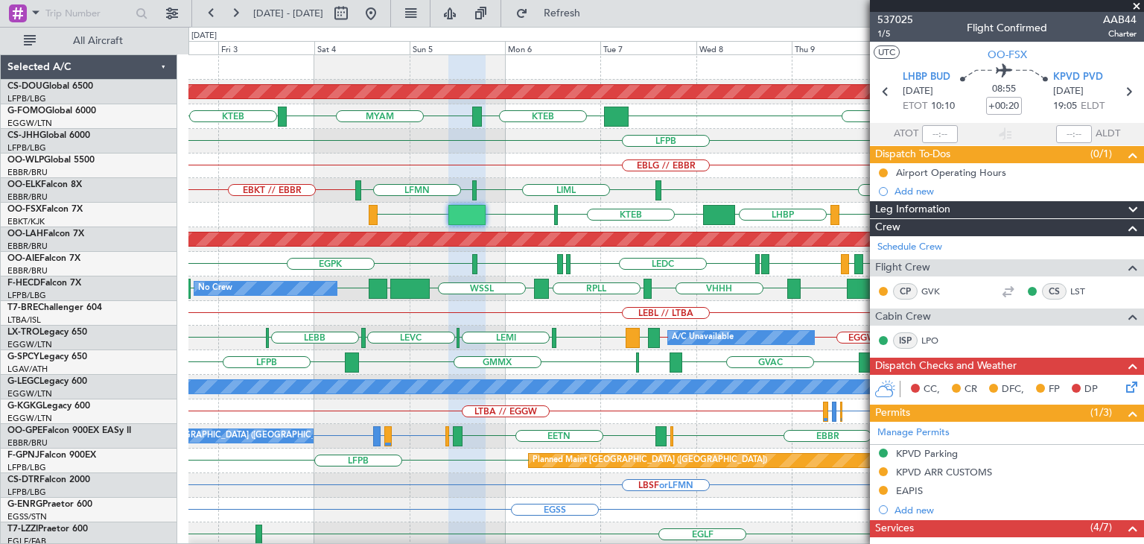
click at [1135, 1] on span at bounding box center [1137, 6] width 15 height 13
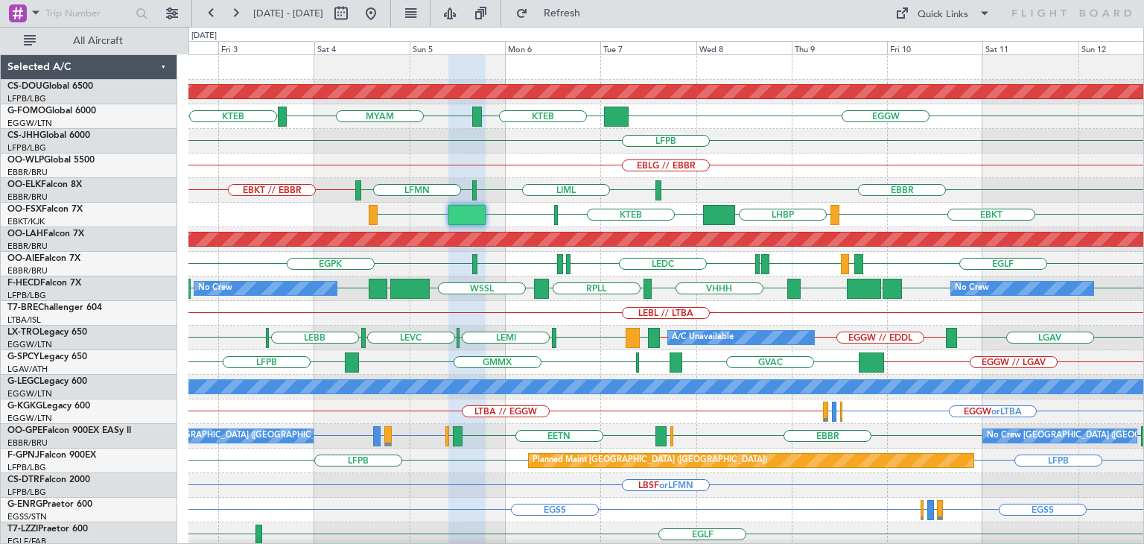
type input "0"
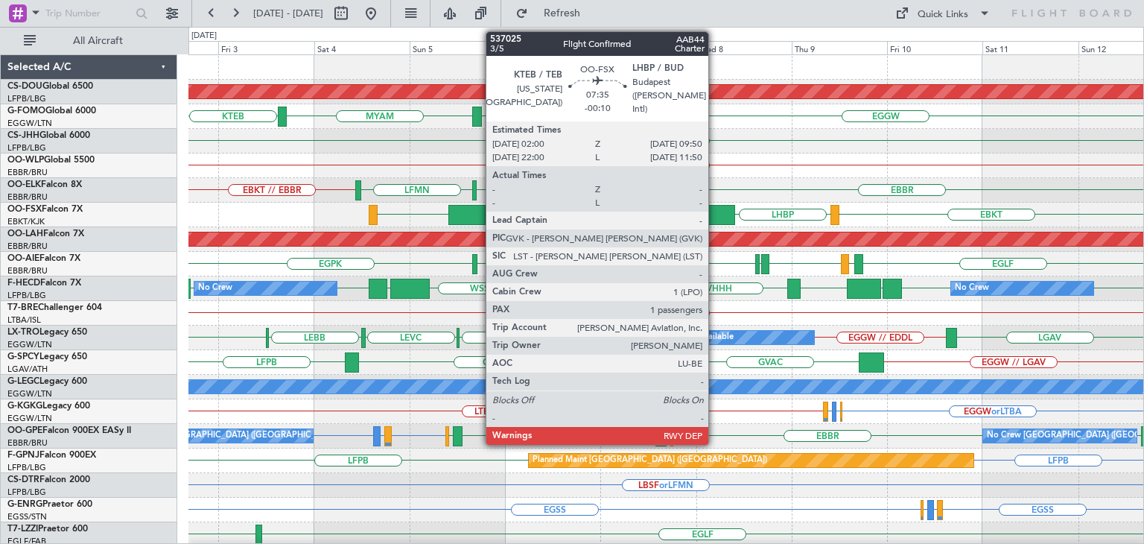
click at [715, 215] on div at bounding box center [718, 215] width 31 height 20
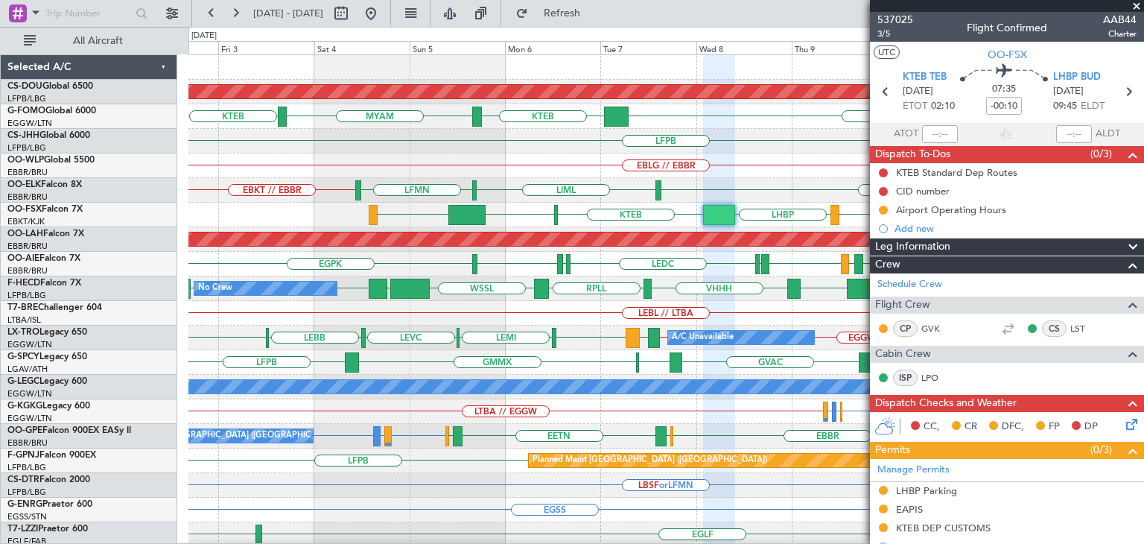
click at [1135, 7] on span at bounding box center [1137, 6] width 15 height 13
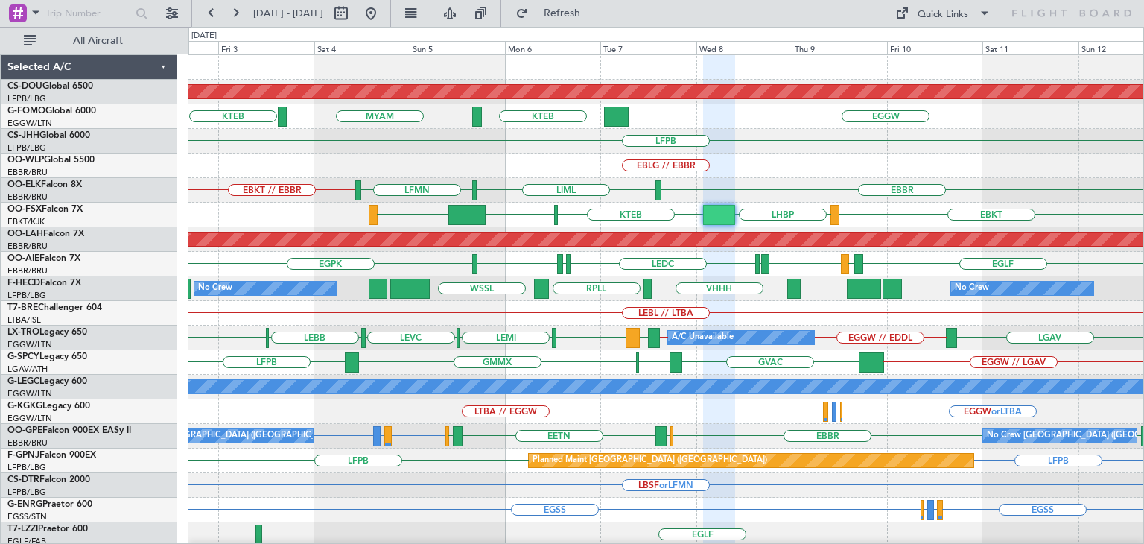
type input "0"
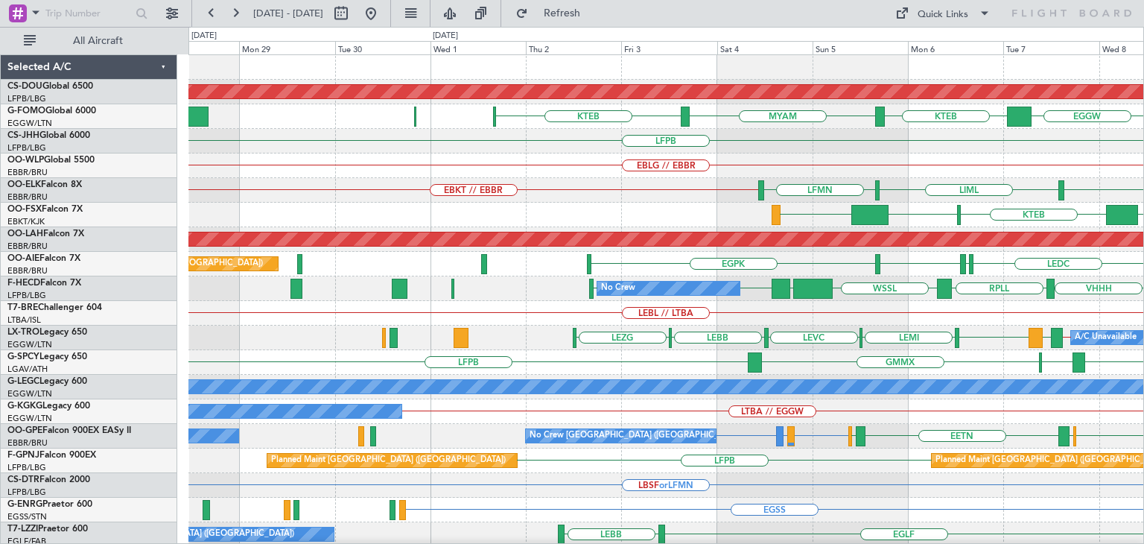
click at [1143, 227] on div "Planned Maint London (Biggin Hill) KTEB KTEB MYAM EGGW LFPB EBLG // EBBR EBKT /…" at bounding box center [666, 460] width 955 height 811
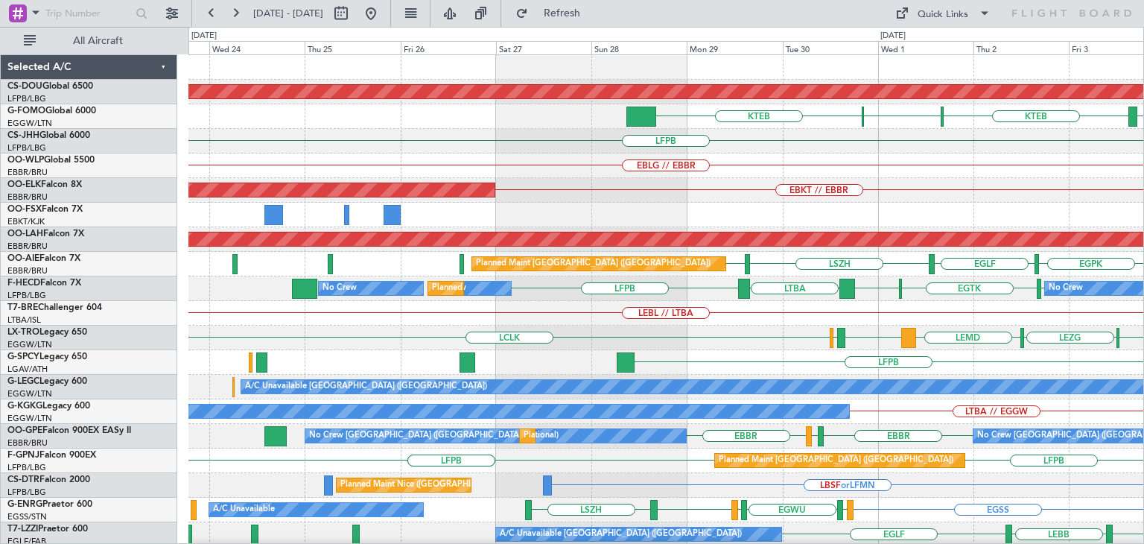
click at [910, 230] on div "Planned Maint London (Biggin Hill) KTEB KPHL KTEB MYAM KTEB LFPB EBLG // EBBR E…" at bounding box center [666, 460] width 955 height 811
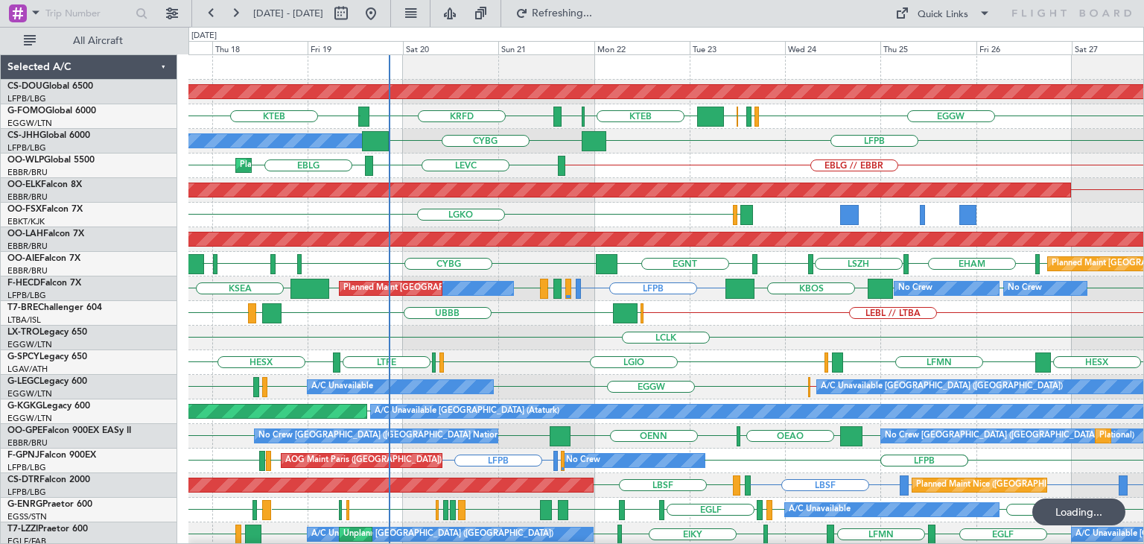
click at [352, 276] on div "LFPB LFMN or LFPB LFPB LFPB LFPB KBOS LFPB LIRA LFPB LFPB LFPB KSEA Planned Mai…" at bounding box center [666, 288] width 955 height 25
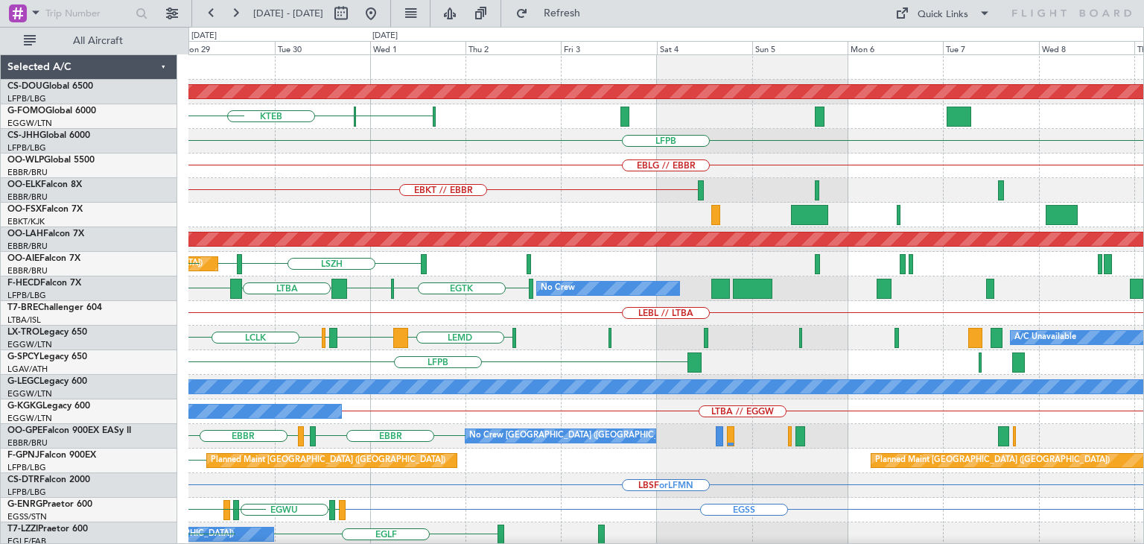
click at [115, 317] on div "Planned Maint London (Biggin Hill) KPHL KTEB EGGW LFPB EBLG // EBBR EBKT // EBB…" at bounding box center [572, 285] width 1144 height 517
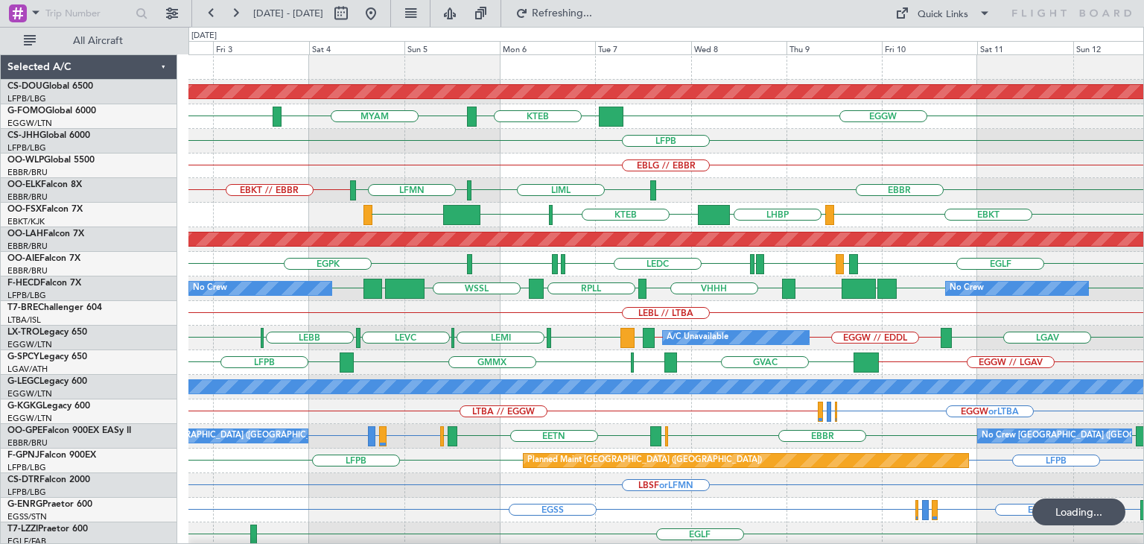
click at [409, 247] on div "Planned Maint London (Biggin Hill) KTEB KTEB MYAM EGGW LFPB EBLG // EBBR EBKT /…" at bounding box center [666, 460] width 955 height 811
